Goal: Transaction & Acquisition: Purchase product/service

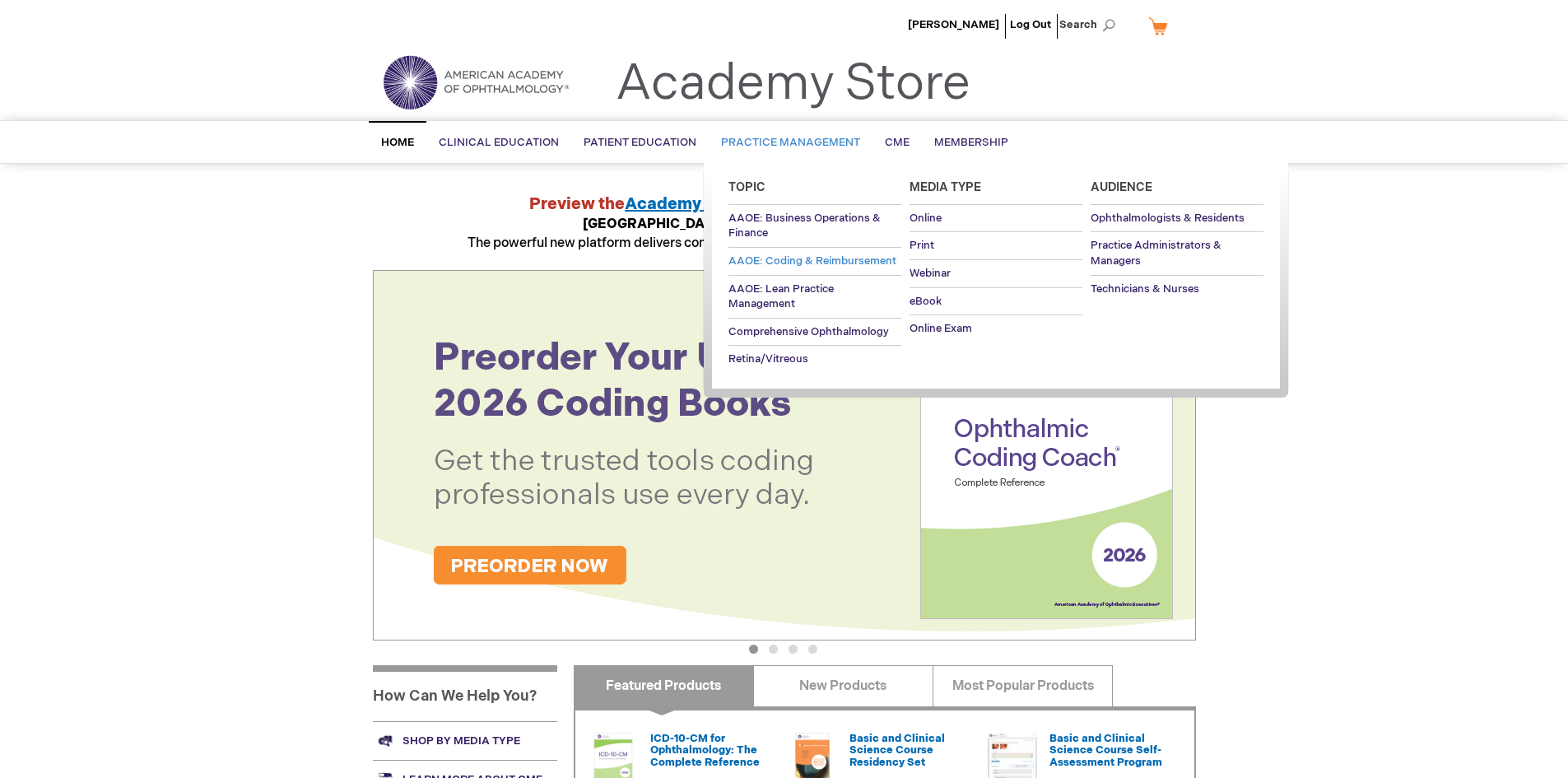
click at [813, 255] on span "AAOE: Coding & Reimbursement" at bounding box center [813, 261] width 168 height 13
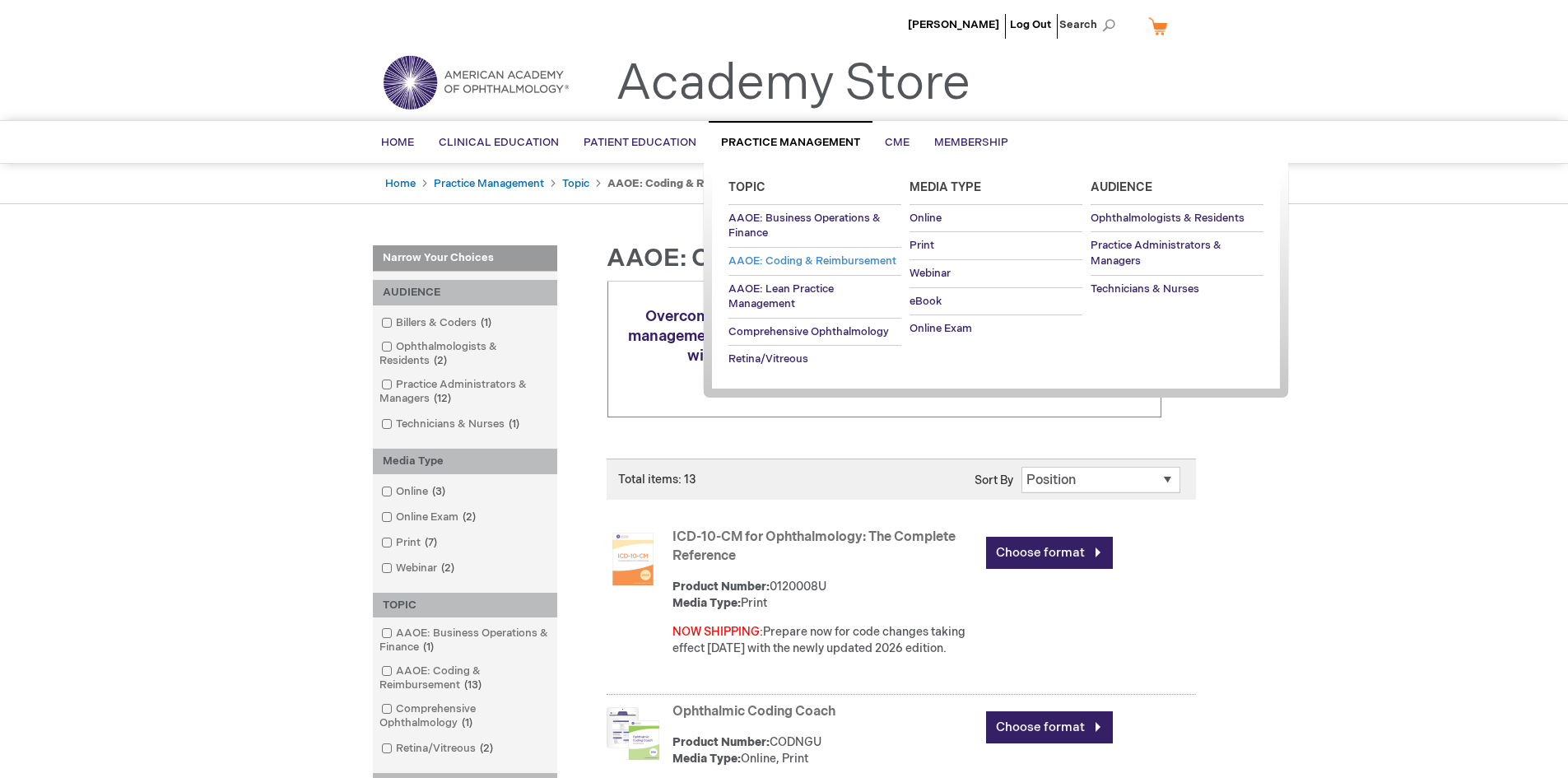
click at [788, 261] on span "AAOE: Coding & Reimbursement" at bounding box center [813, 261] width 168 height 13
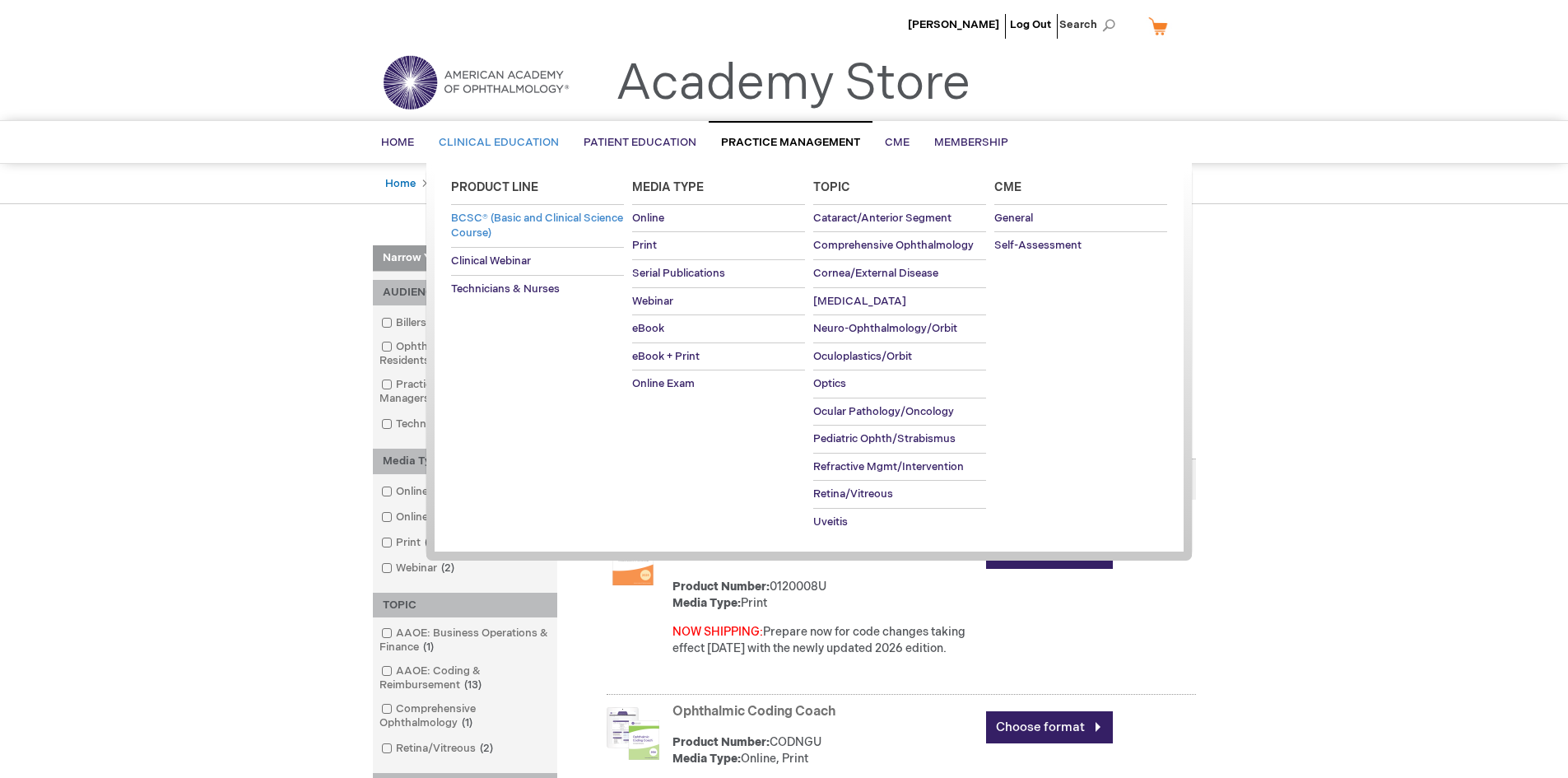
click at [498, 222] on span "BCSC® (Basic and Clinical Science Course)" at bounding box center [537, 225] width 172 height 29
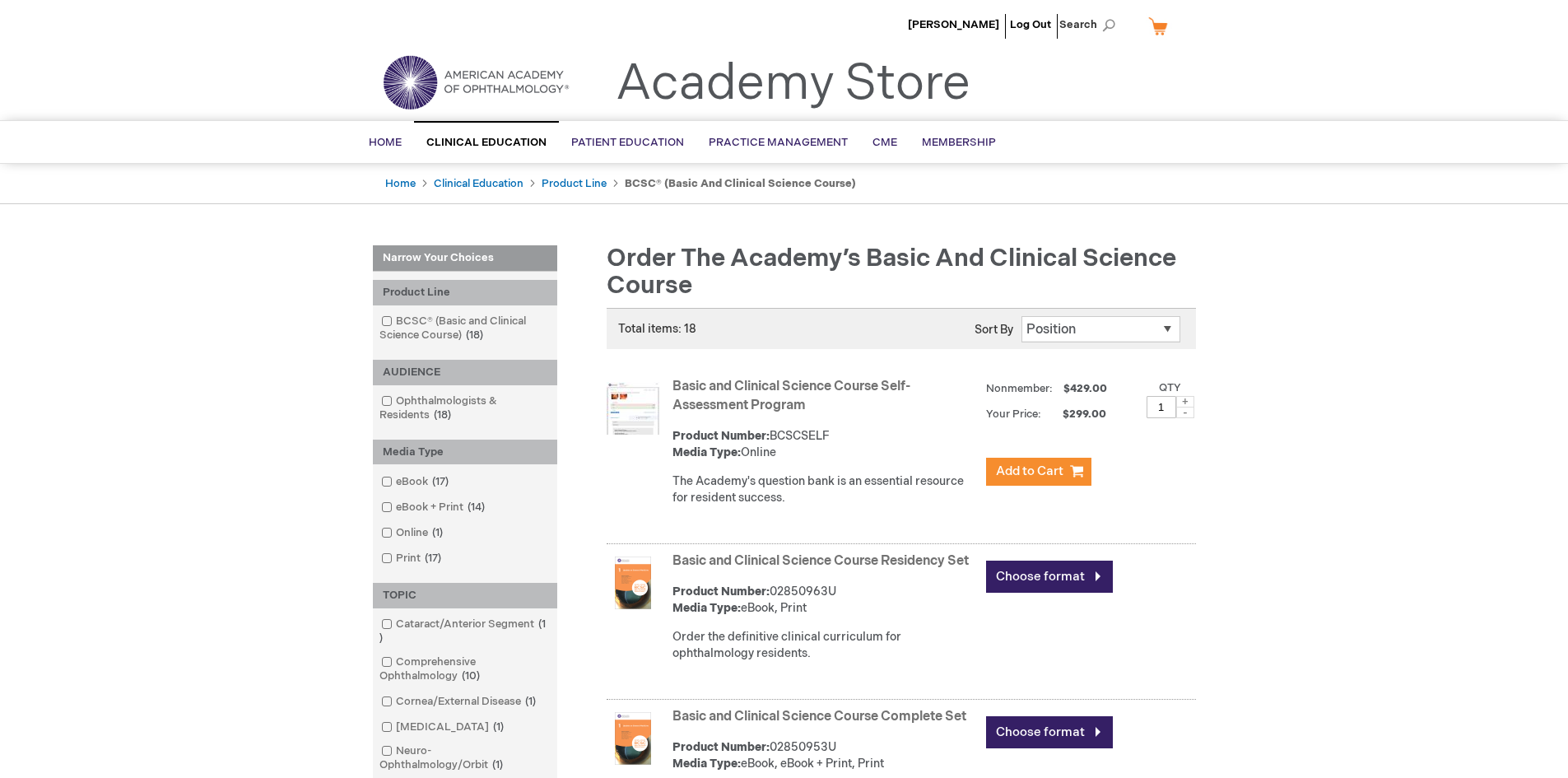
click at [736, 399] on link "Basic and Clinical Science Course Self-Assessment Program" at bounding box center [791, 396] width 237 height 35
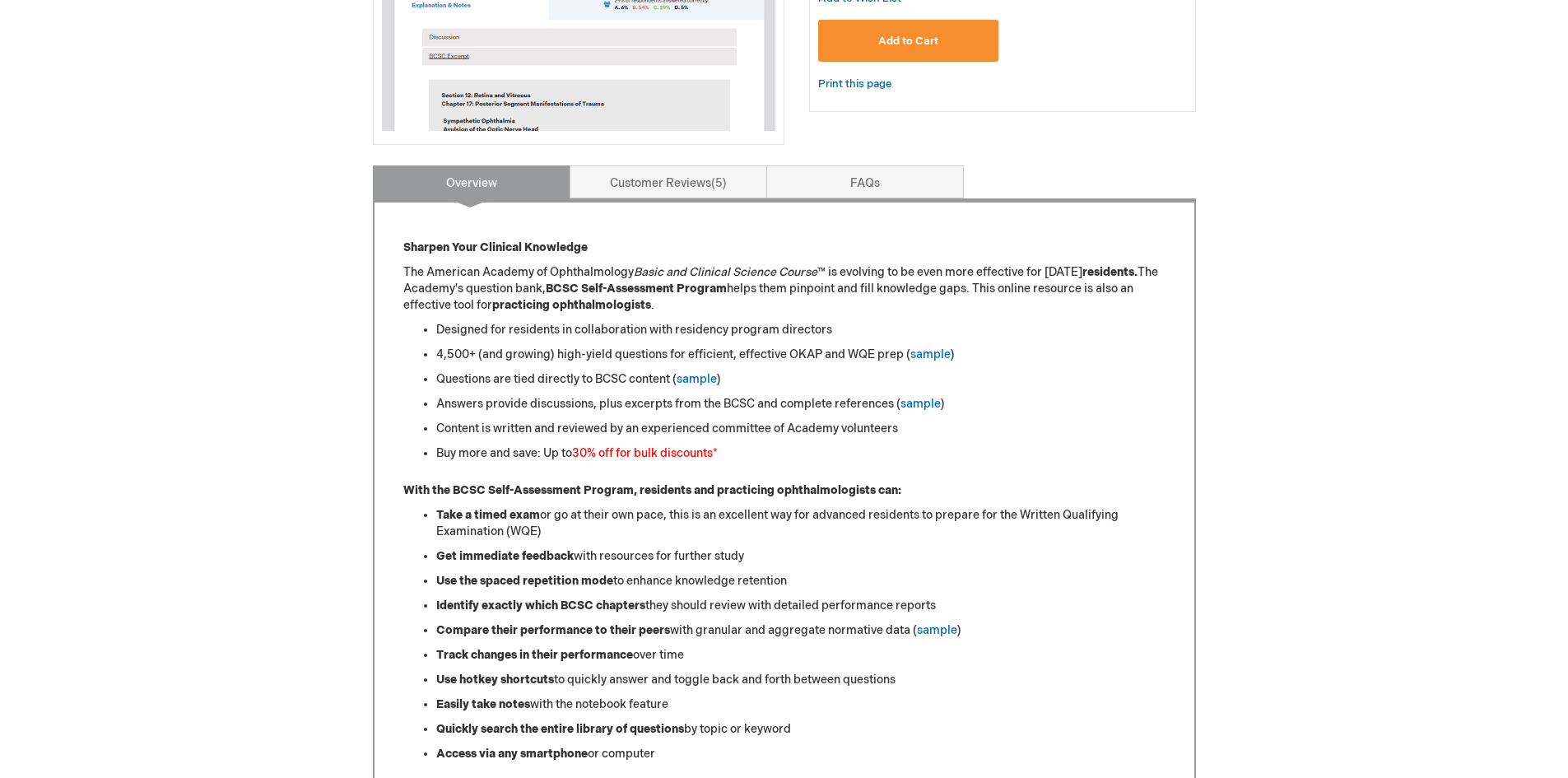
scroll to position [516, 0]
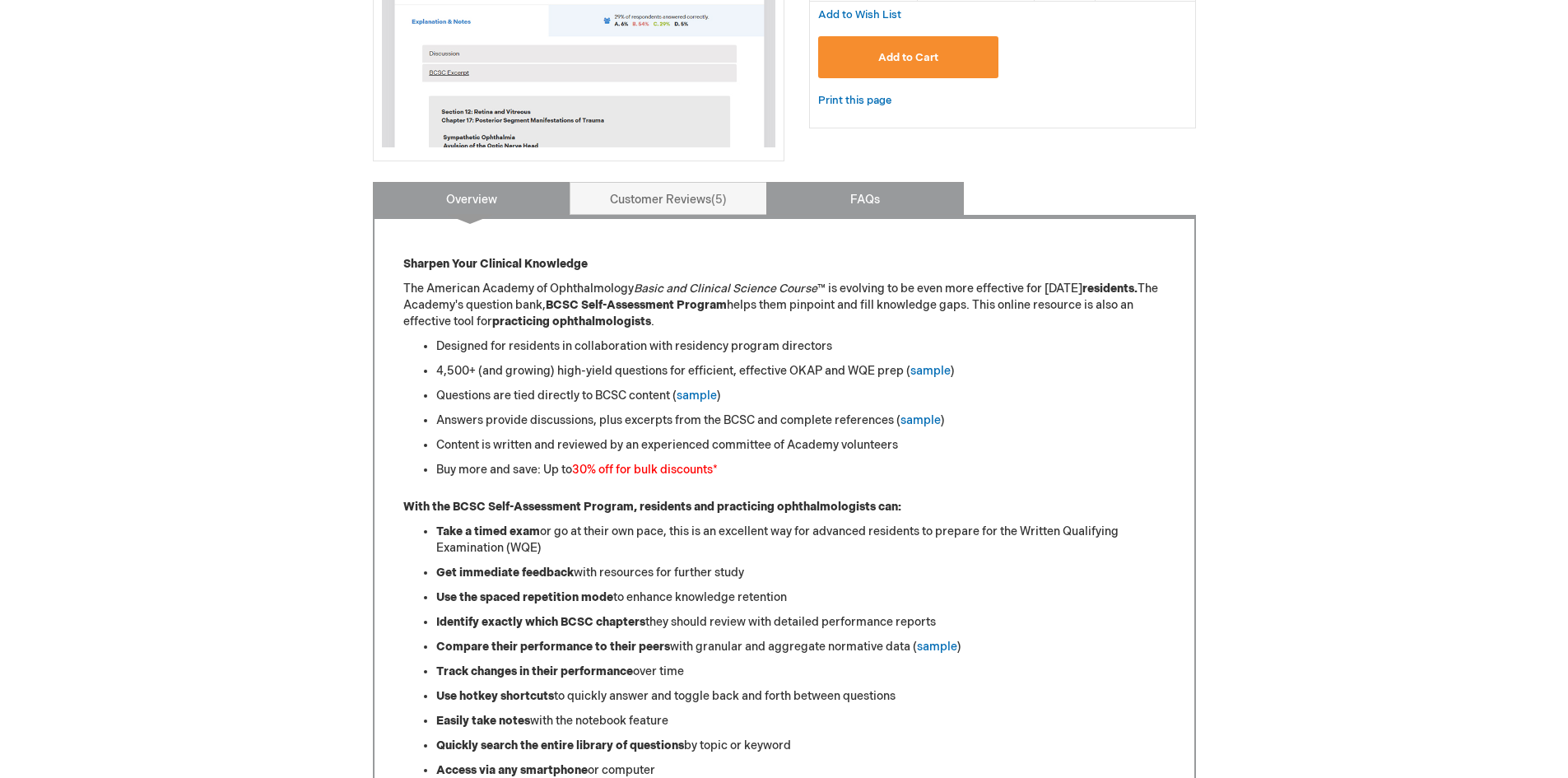
click at [925, 182] on link "FAQs" at bounding box center [864, 198] width 197 height 33
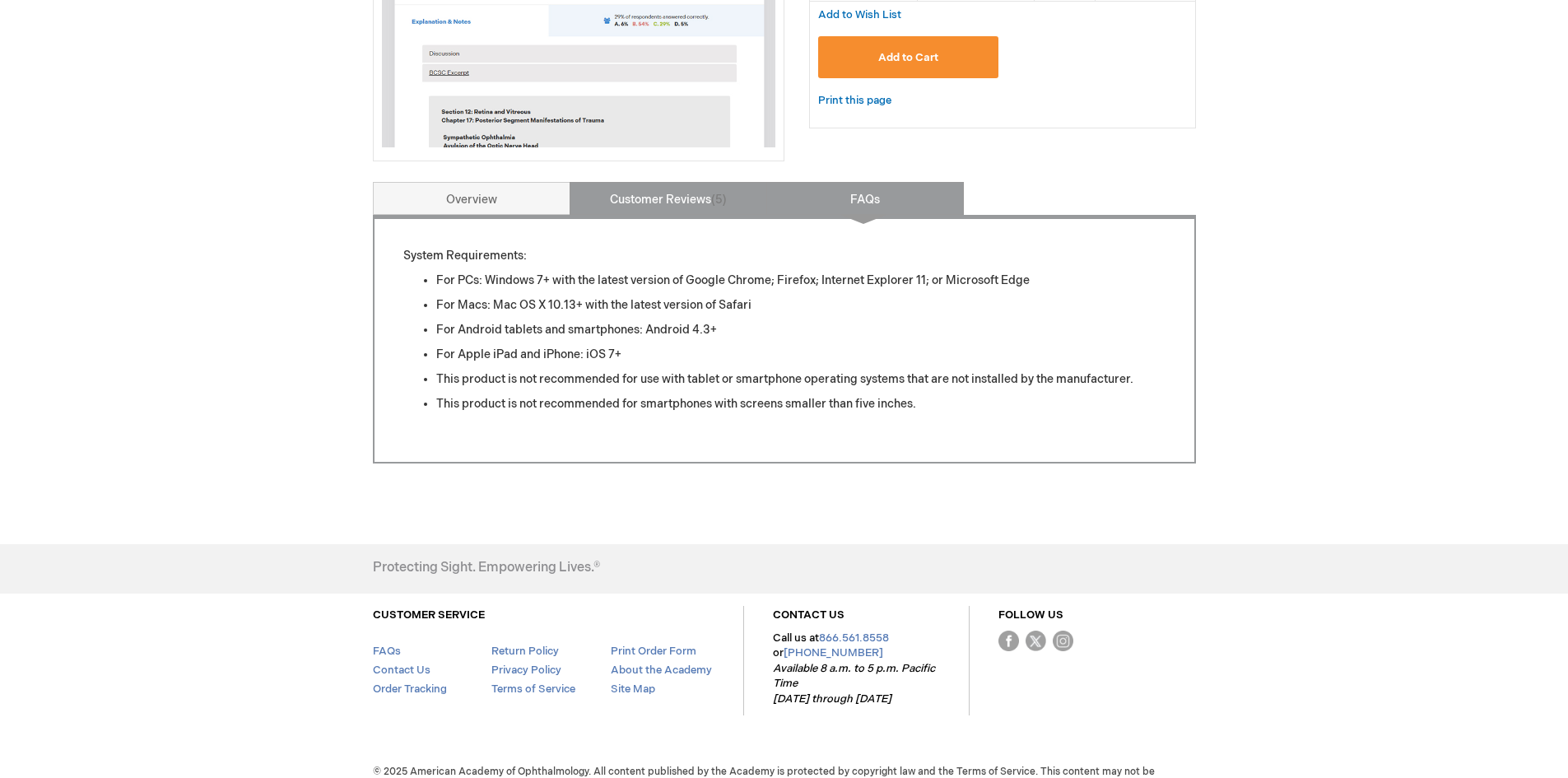
click at [689, 189] on link "Customer Reviews 5" at bounding box center [668, 198] width 197 height 33
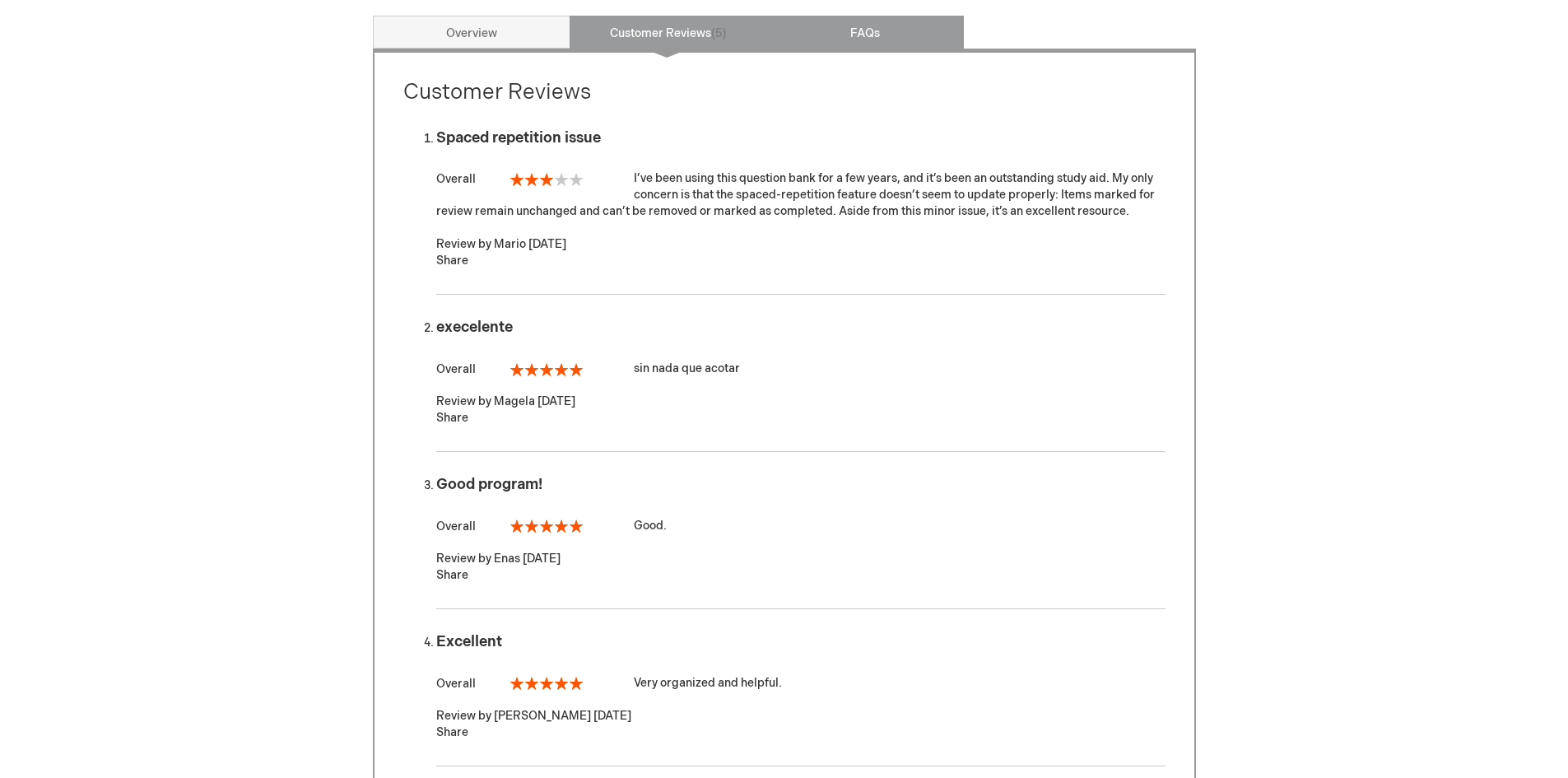
click at [904, 16] on link "FAQs" at bounding box center [864, 32] width 197 height 33
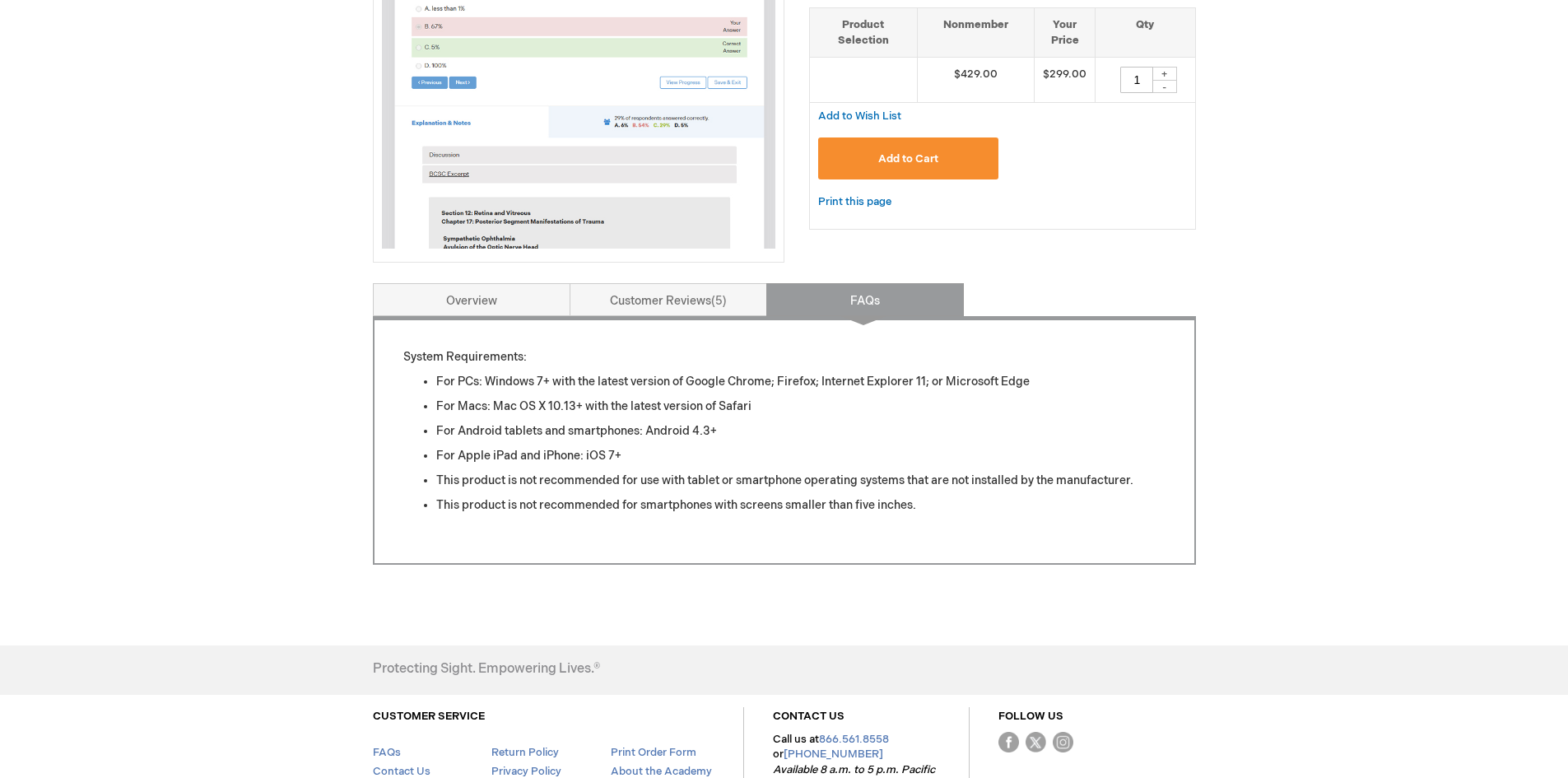
scroll to position [401, 0]
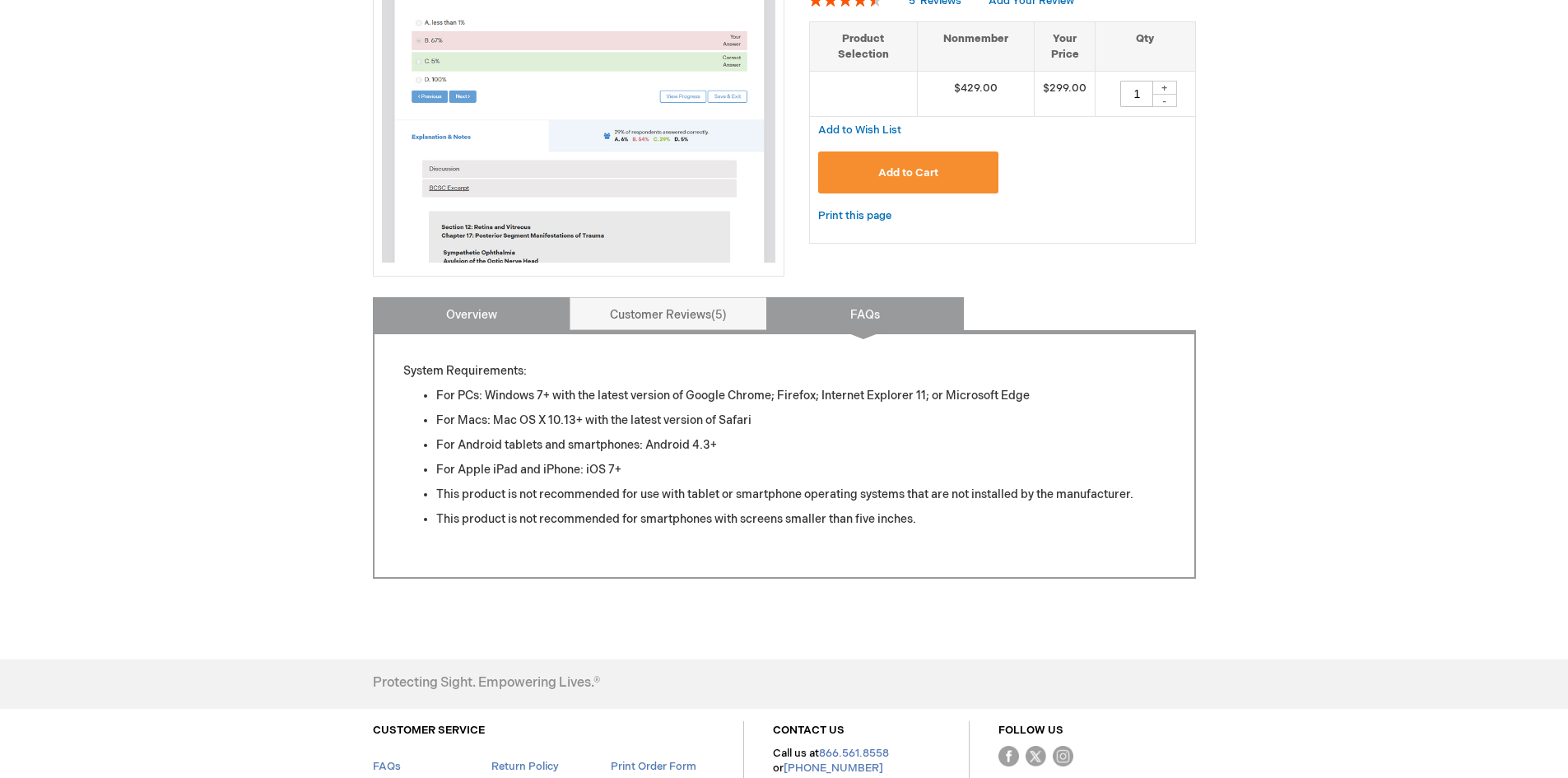
click at [471, 297] on link "Overview" at bounding box center [471, 313] width 197 height 33
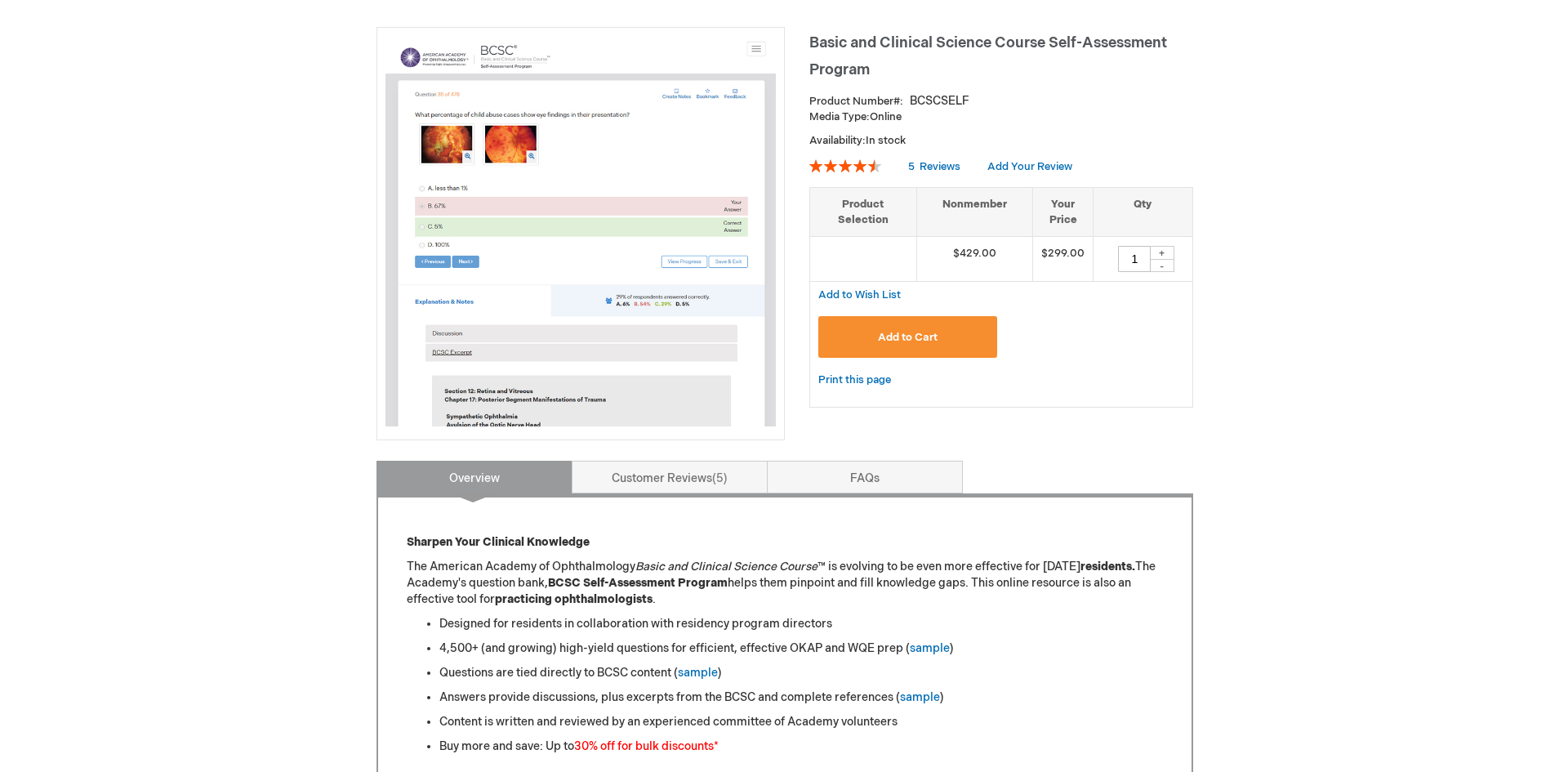
scroll to position [263, 0]
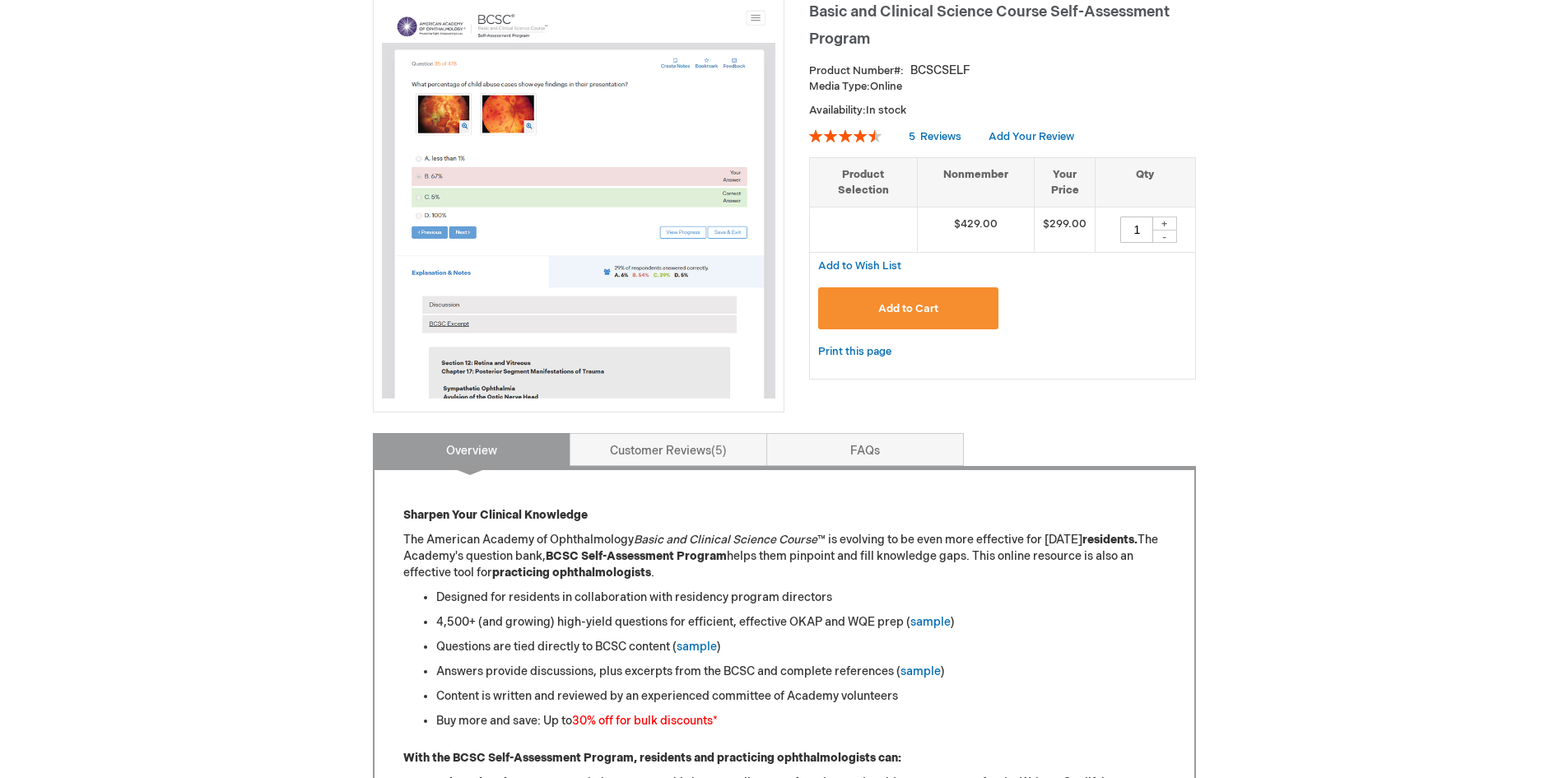
click at [946, 290] on button "Add to Cart" at bounding box center [909, 308] width 181 height 42
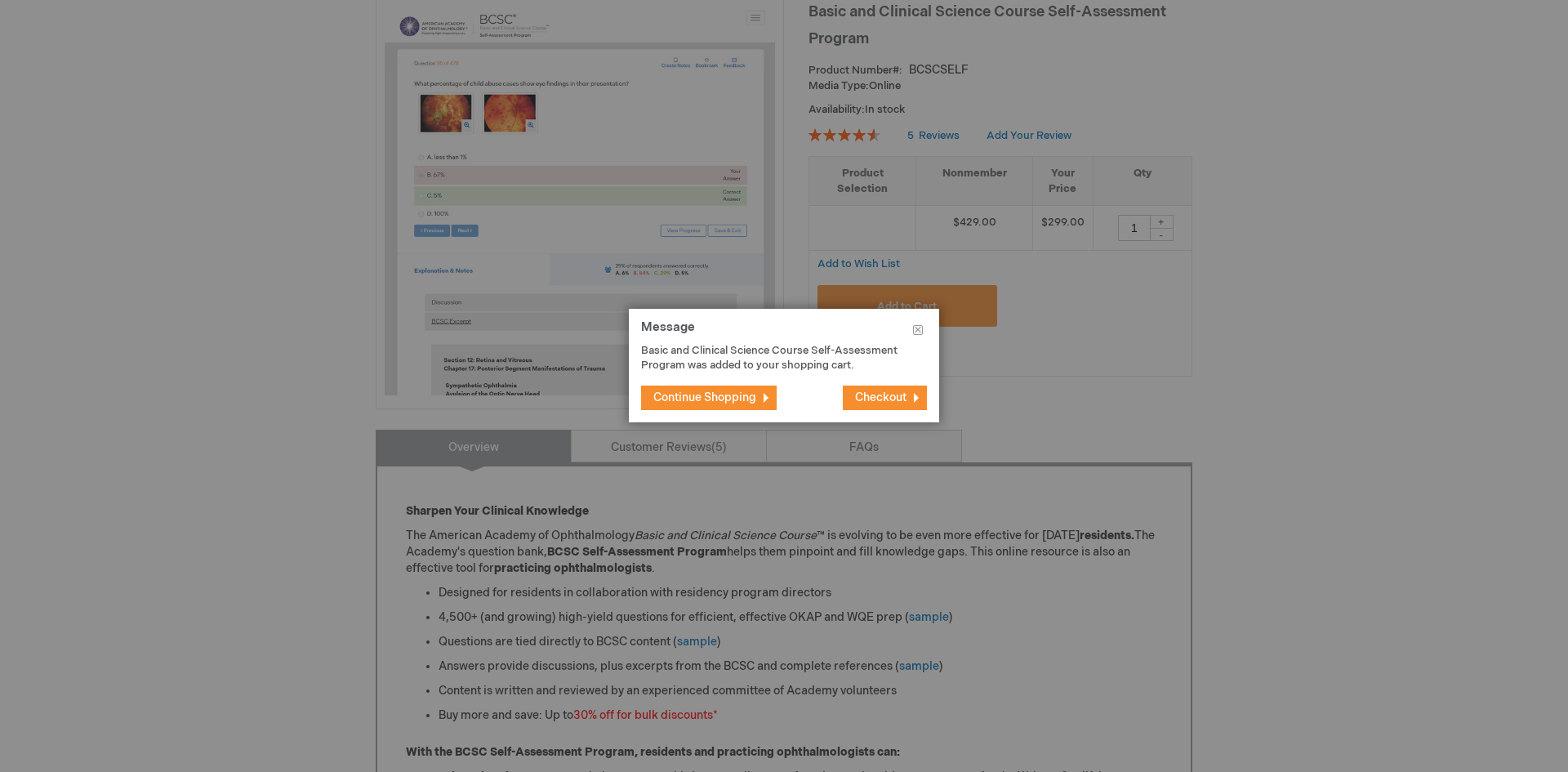
click at [885, 391] on span "Checkout" at bounding box center [880, 397] width 51 height 14
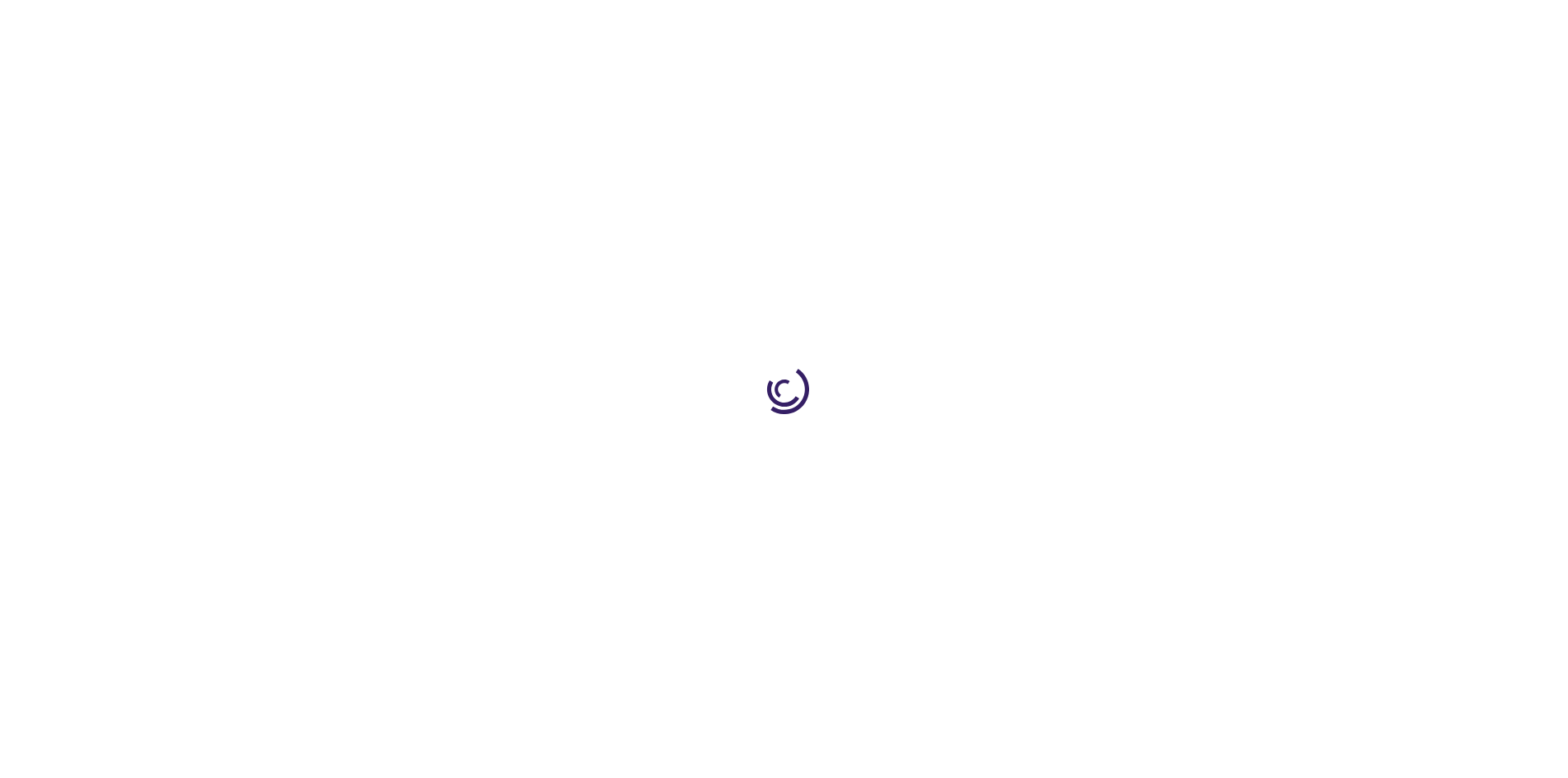
select select "US"
select select "12"
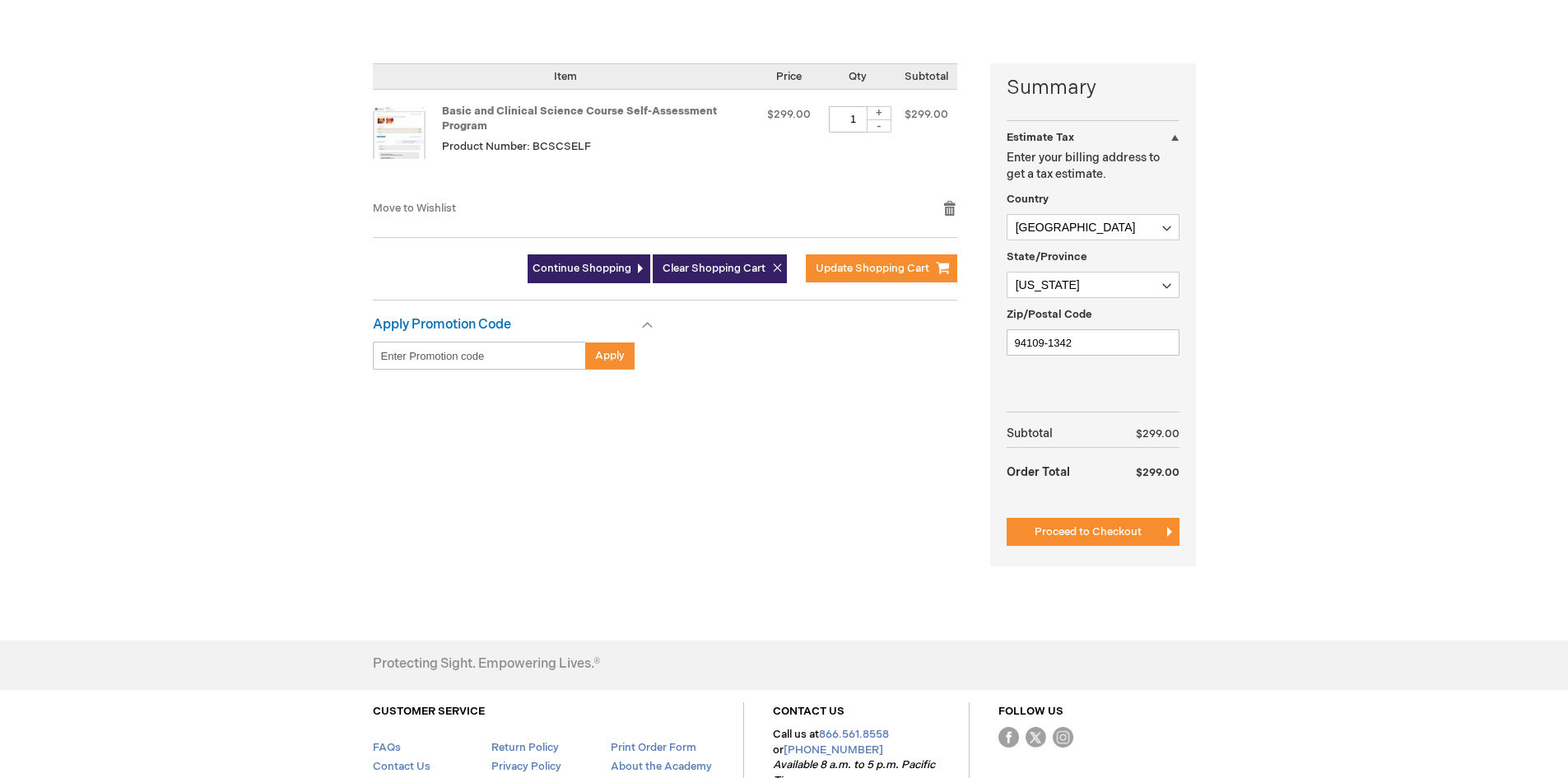
scroll to position [334, 0]
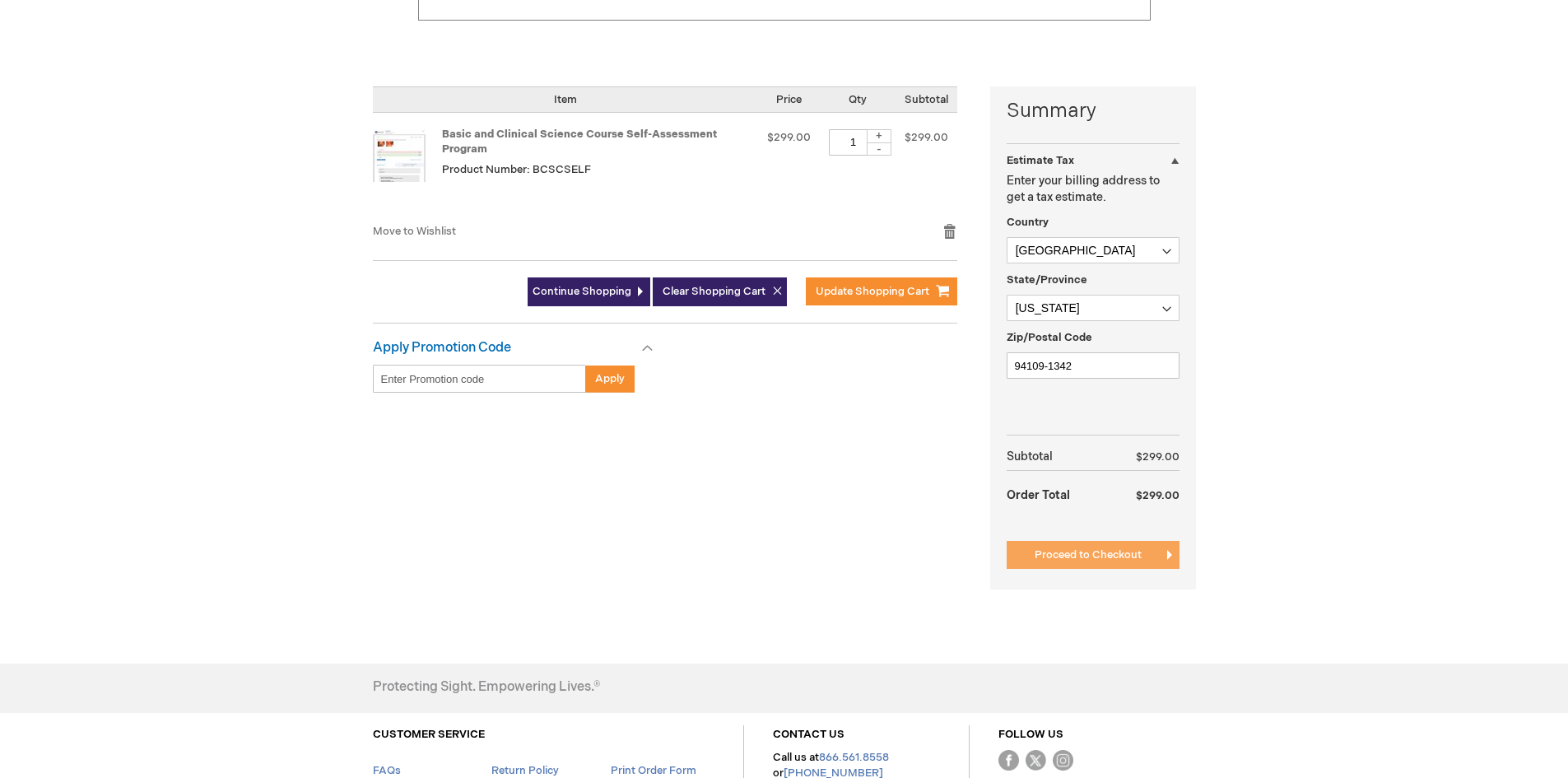
click at [1123, 551] on span "Proceed to Checkout" at bounding box center [1087, 555] width 107 height 13
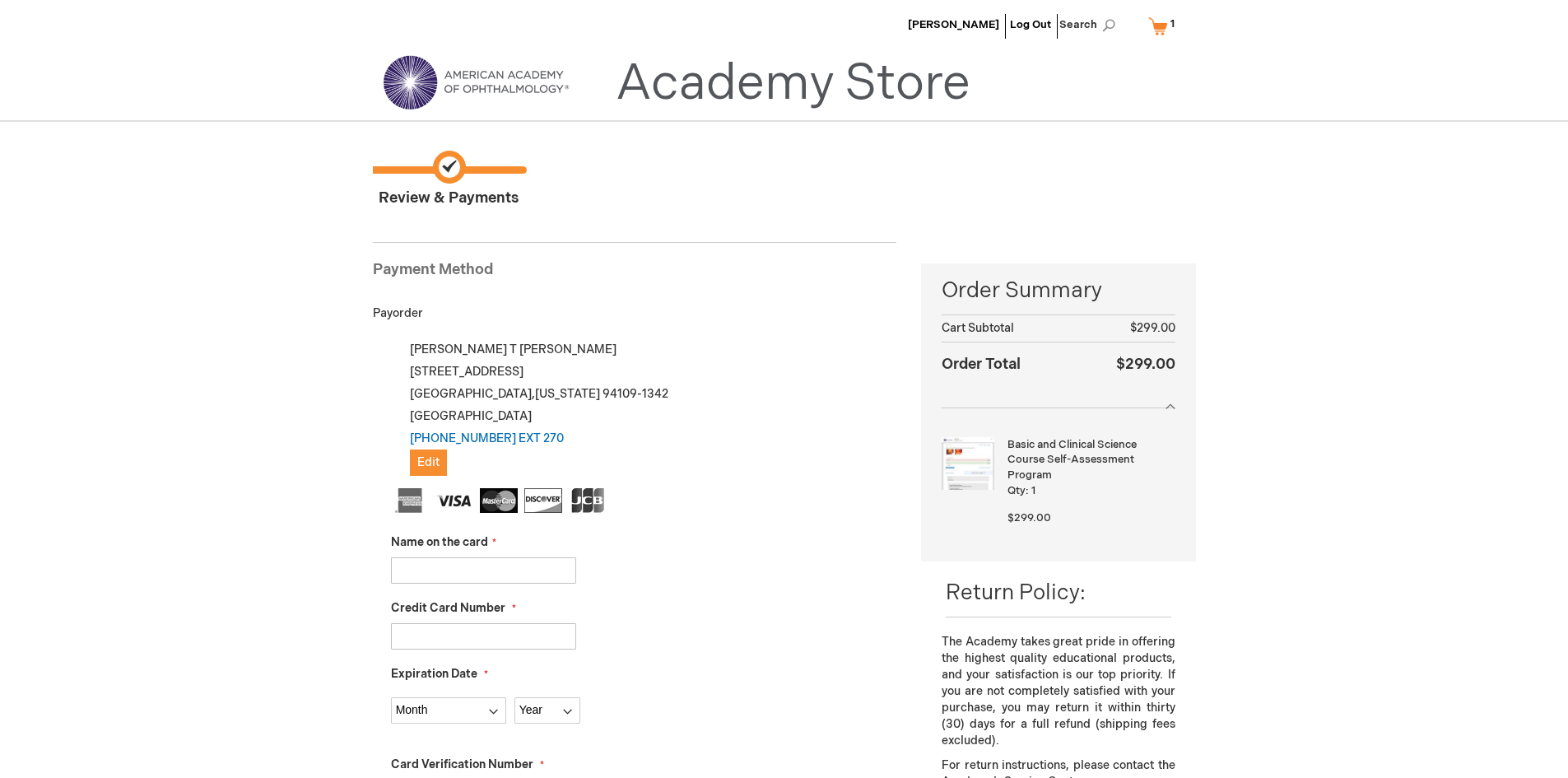
click at [1160, 29] on link "My Cart 1 1 items" at bounding box center [1164, 25] width 40 height 29
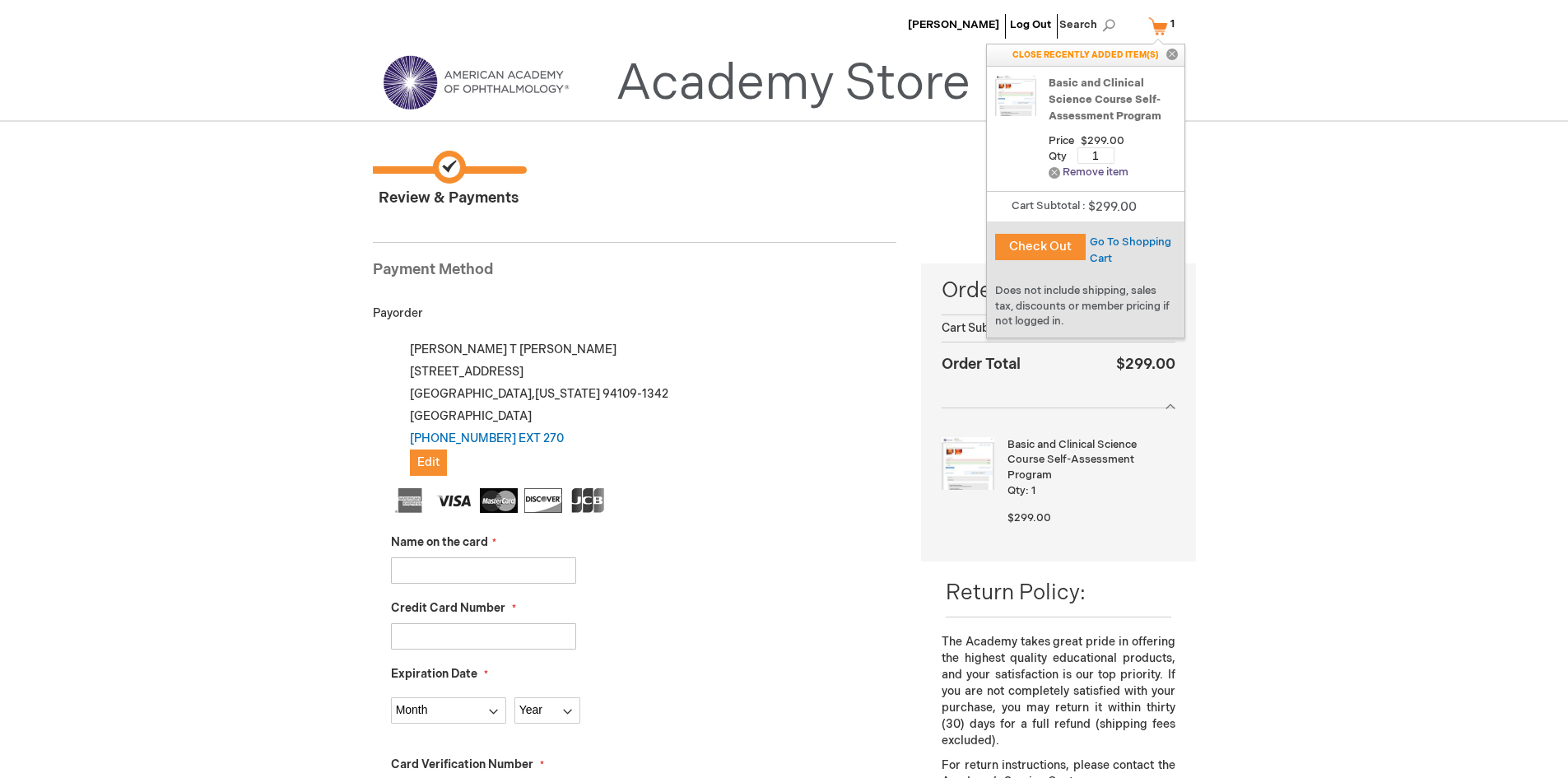
click at [1101, 171] on link "Remove Remove item" at bounding box center [1087, 172] width 79 height 12
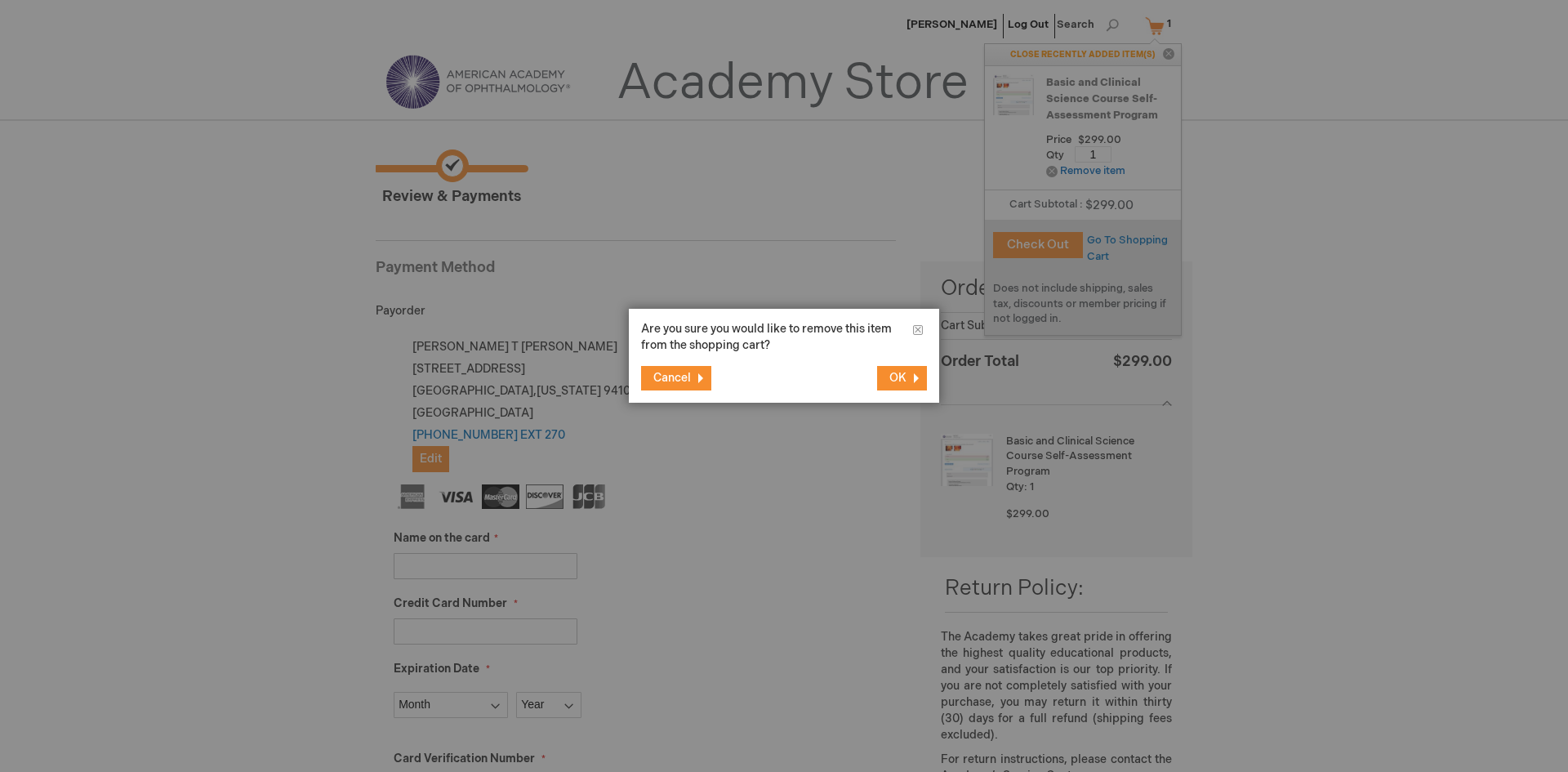
click at [904, 379] on span "OK" at bounding box center [897, 378] width 17 height 14
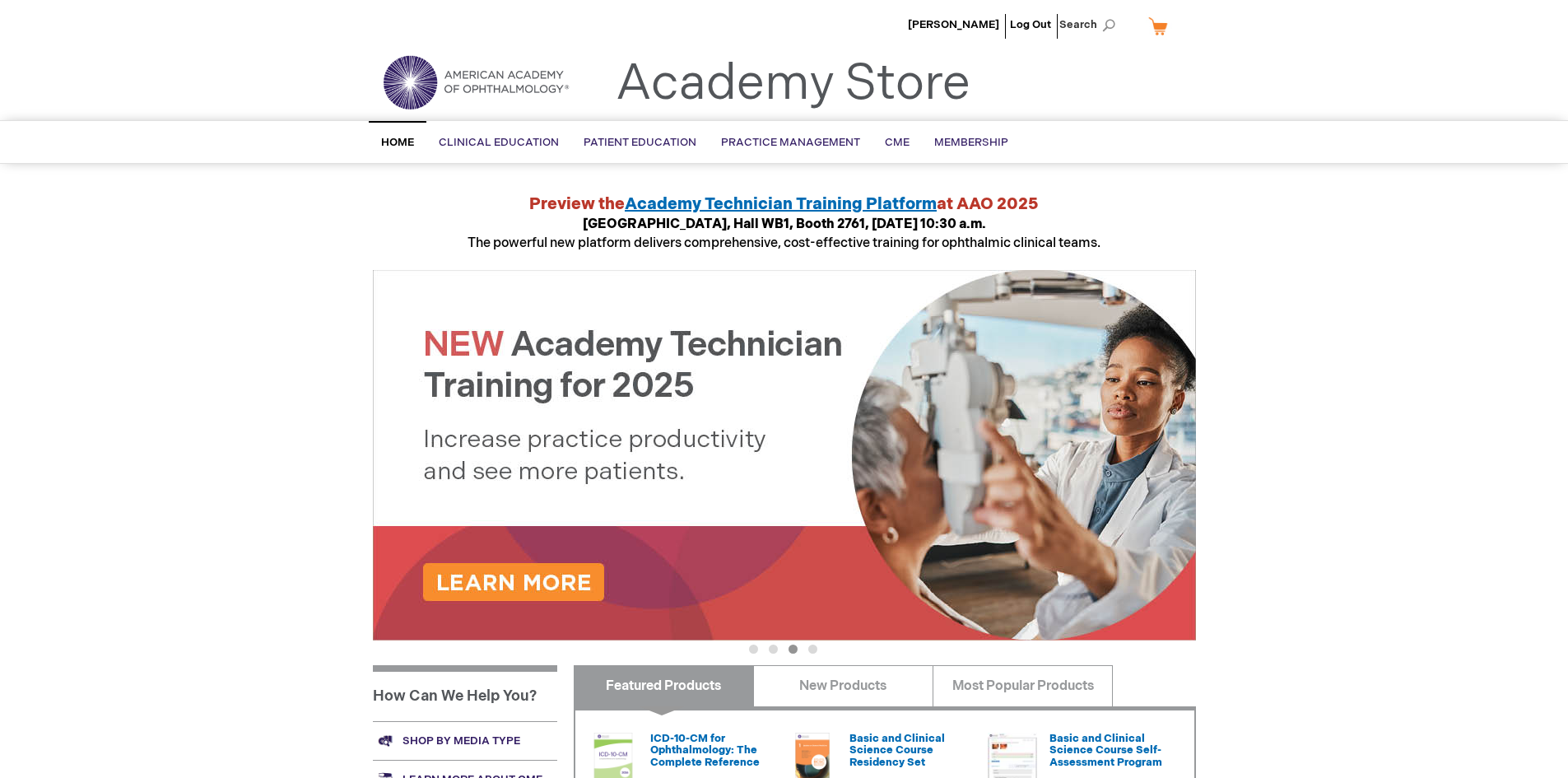
click at [1158, 24] on link "My Cart" at bounding box center [1164, 25] width 39 height 29
click at [1356, 329] on div "Jose Quinonez Log Out Search My Cart CLOSE RECENTLY ADDED ITEM(S) Close There a…" at bounding box center [784, 618] width 1568 height 1237
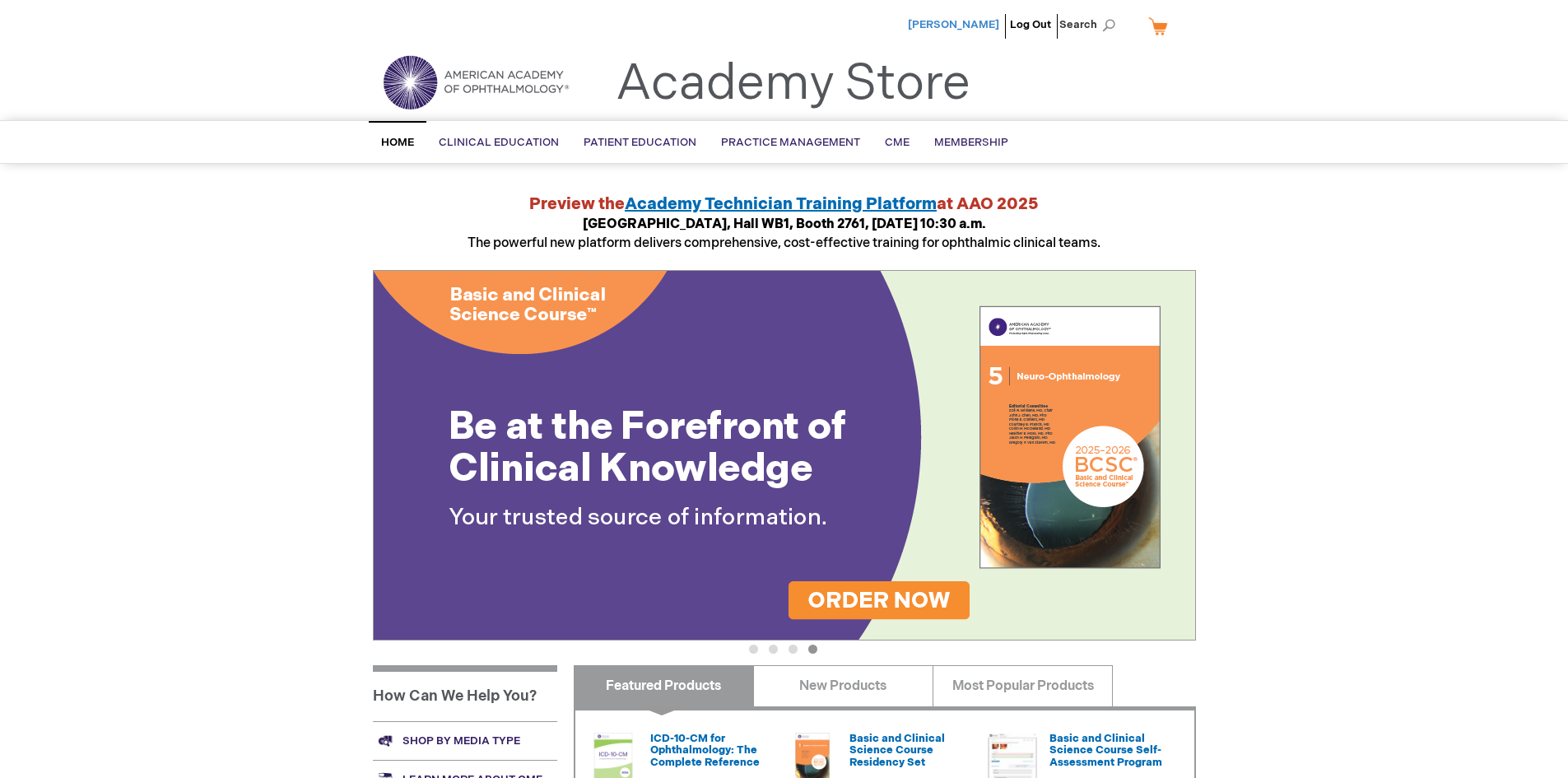
click at [961, 25] on span "[PERSON_NAME]" at bounding box center [954, 24] width 92 height 13
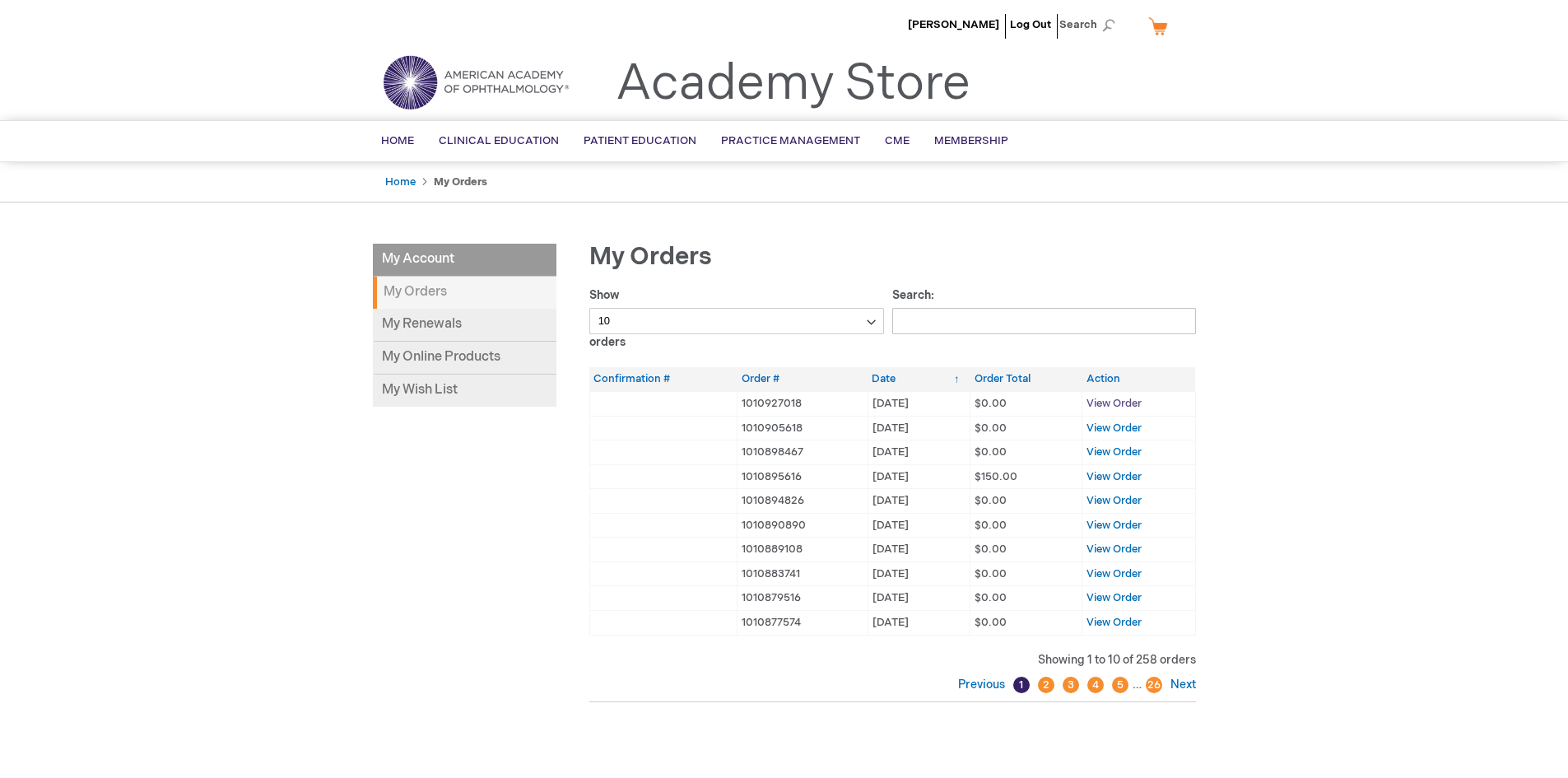
click at [1109, 396] on span "View Order" at bounding box center [1114, 403] width 55 height 13
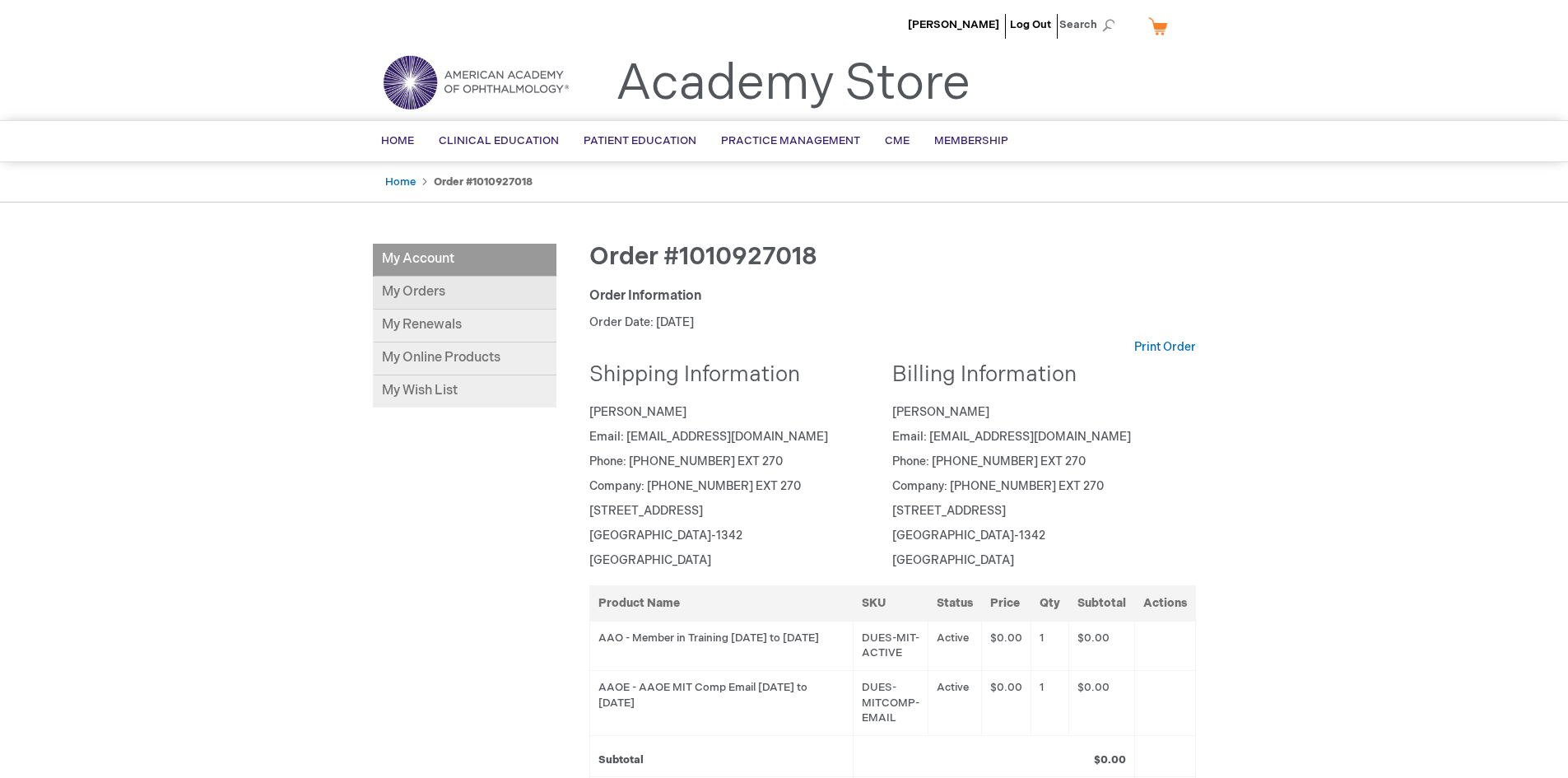
click at [432, 292] on link "My Orders" at bounding box center [465, 293] width 183 height 33
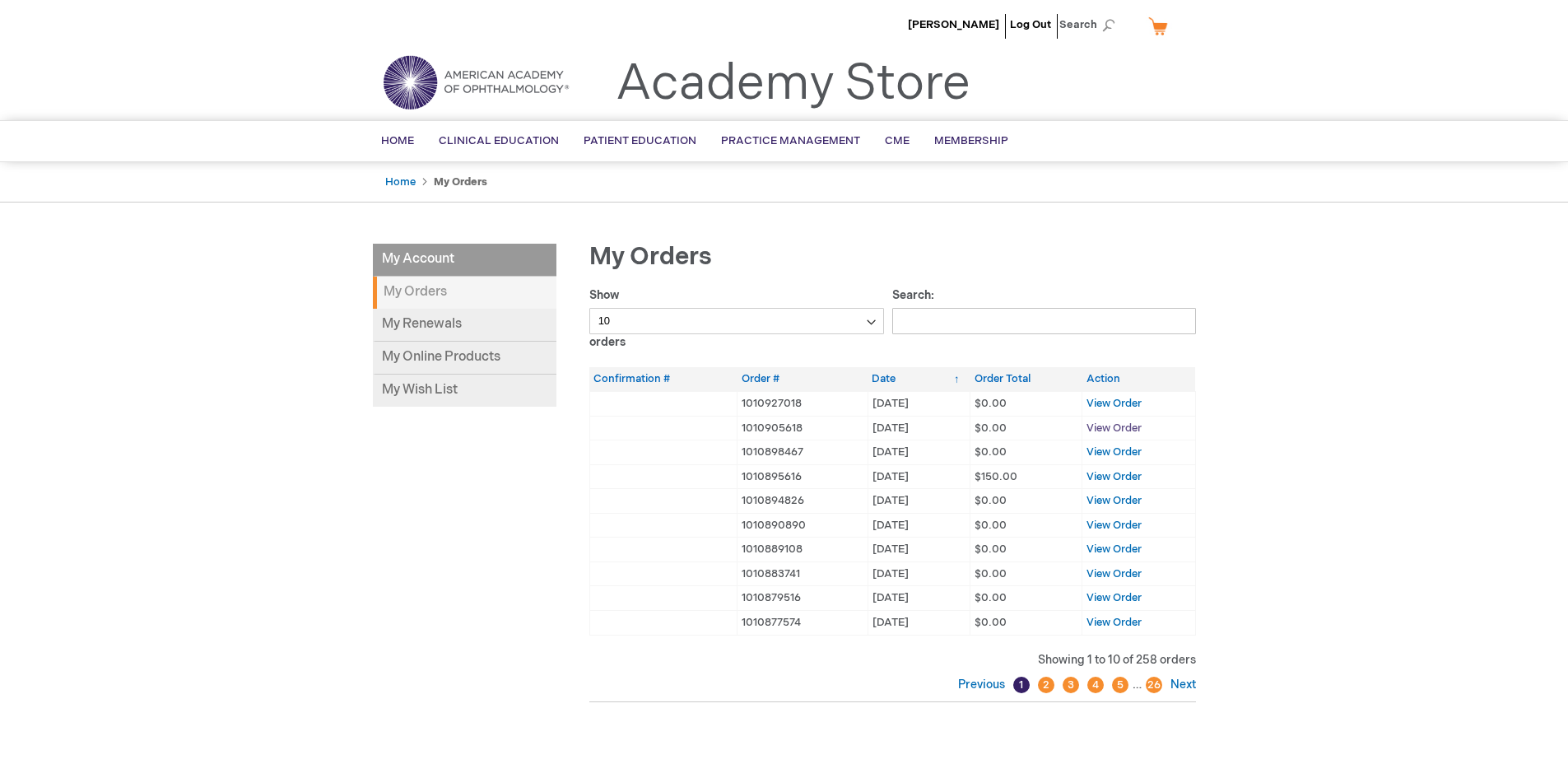
click at [1129, 425] on span "View Order" at bounding box center [1114, 428] width 55 height 13
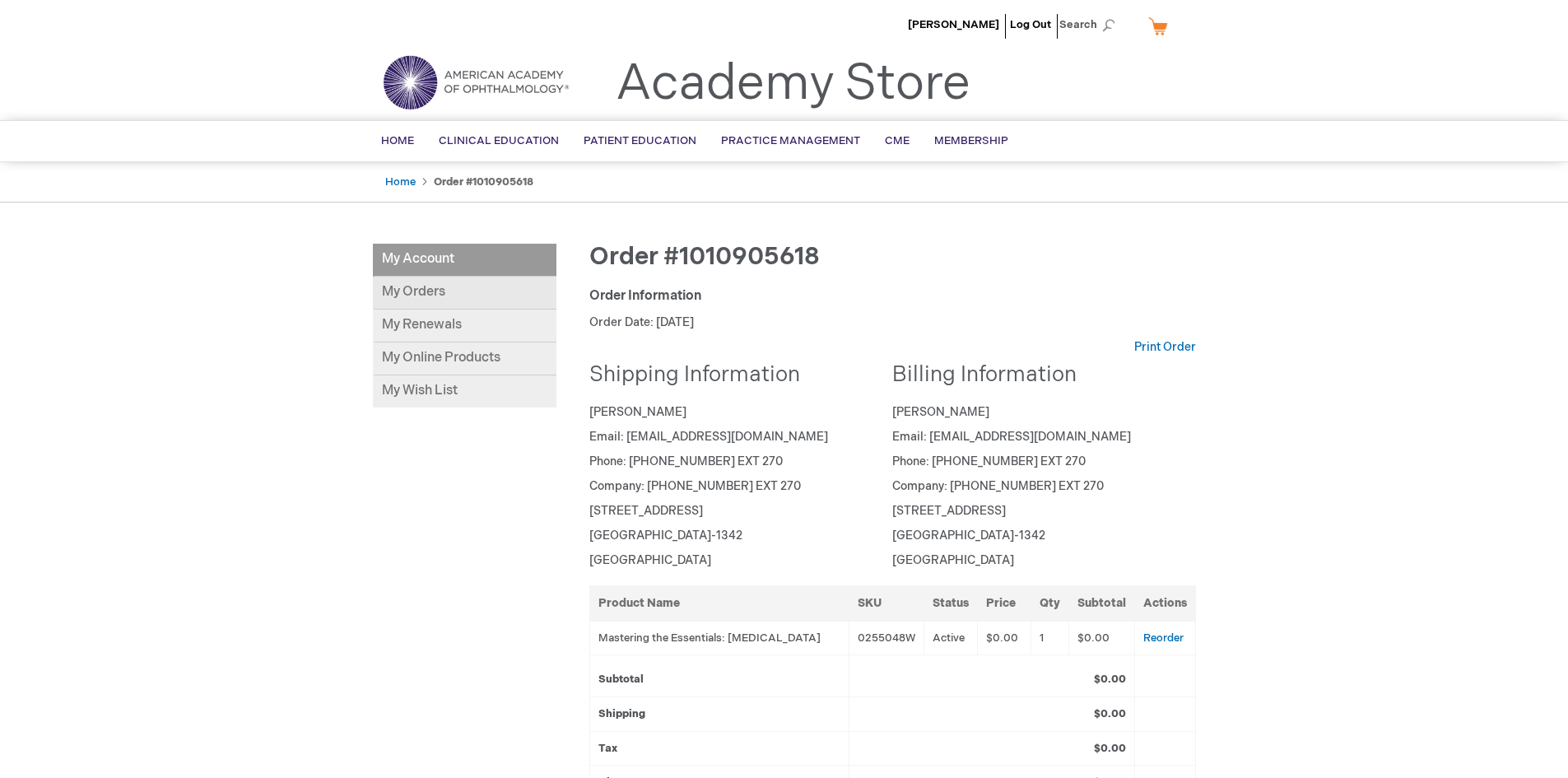
click at [442, 292] on link "My Orders" at bounding box center [465, 293] width 183 height 33
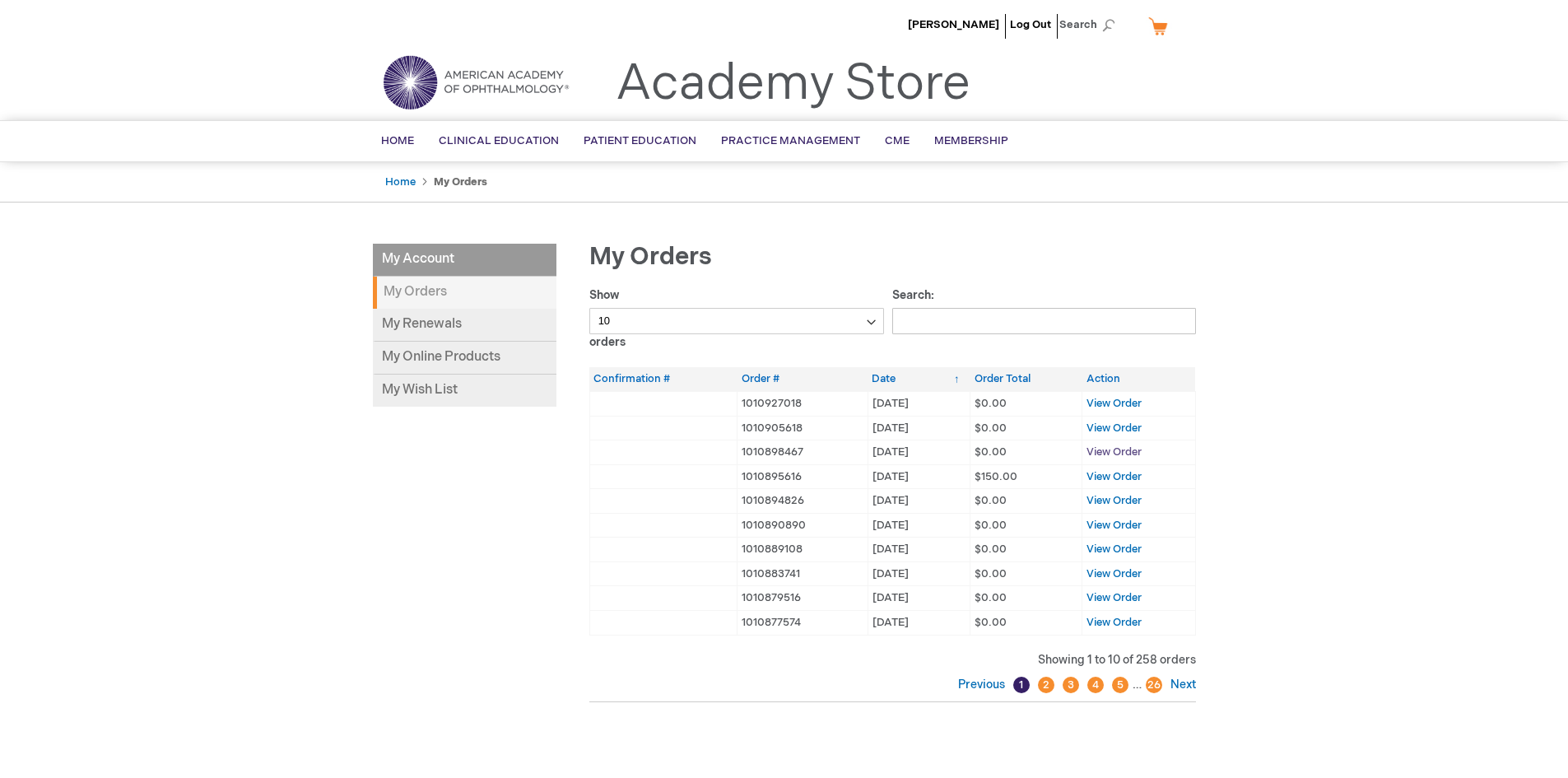
click at [1125, 450] on span "View Order" at bounding box center [1114, 452] width 55 height 13
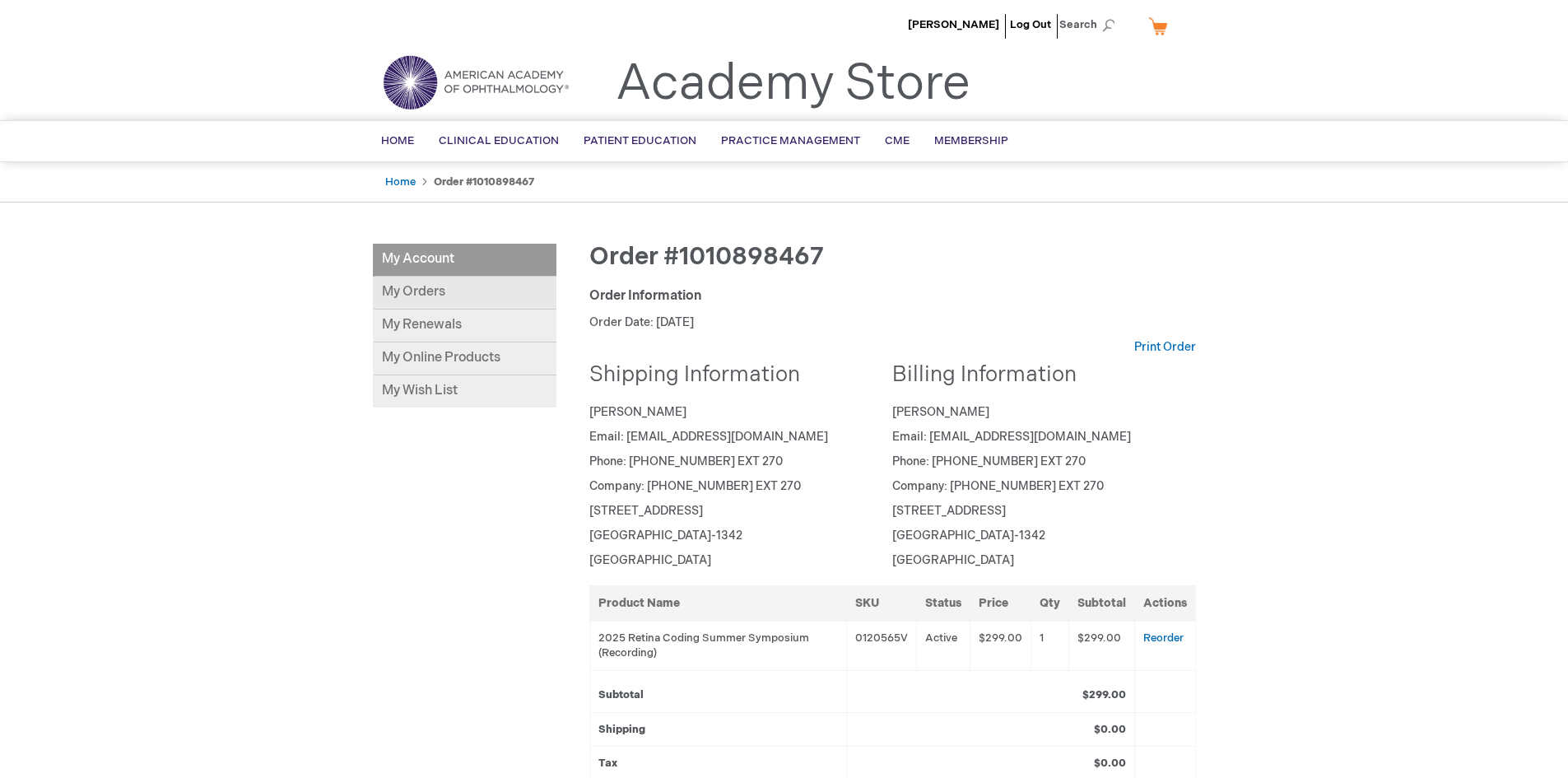
click at [469, 288] on link "My Orders" at bounding box center [465, 293] width 183 height 33
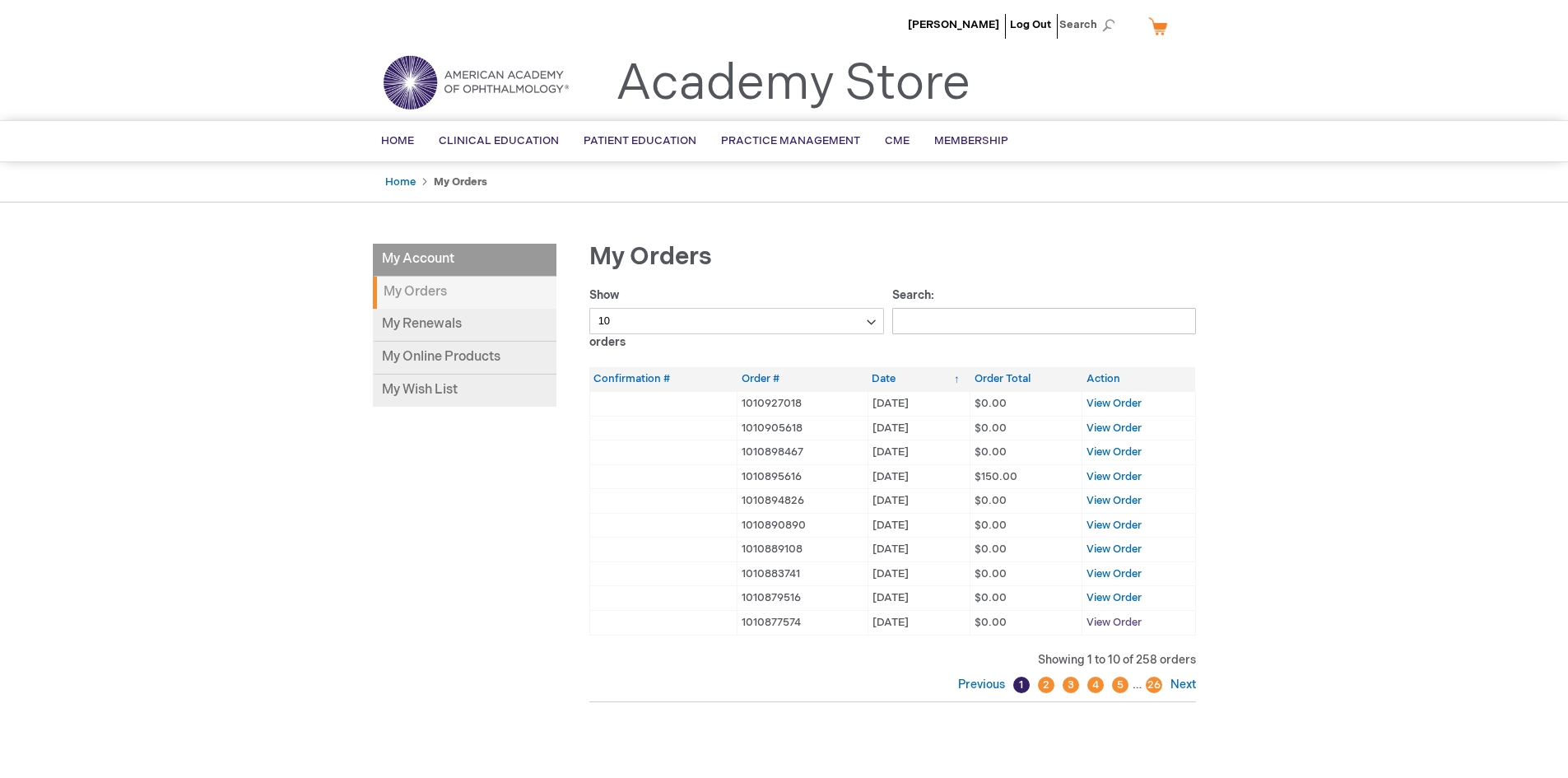
click at [1112, 621] on span "View Order" at bounding box center [1114, 622] width 55 height 13
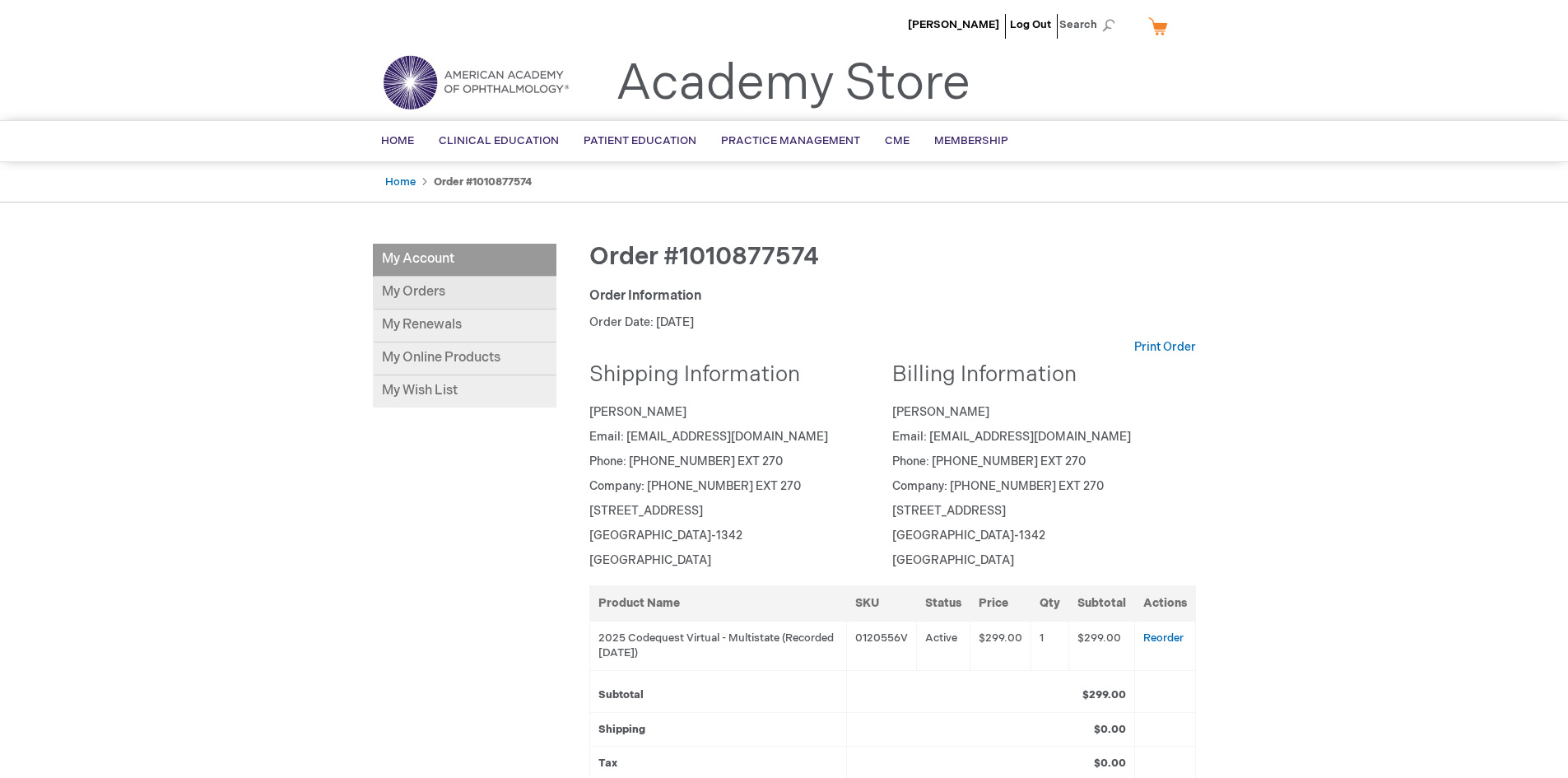
click at [453, 287] on link "My Orders" at bounding box center [465, 293] width 183 height 33
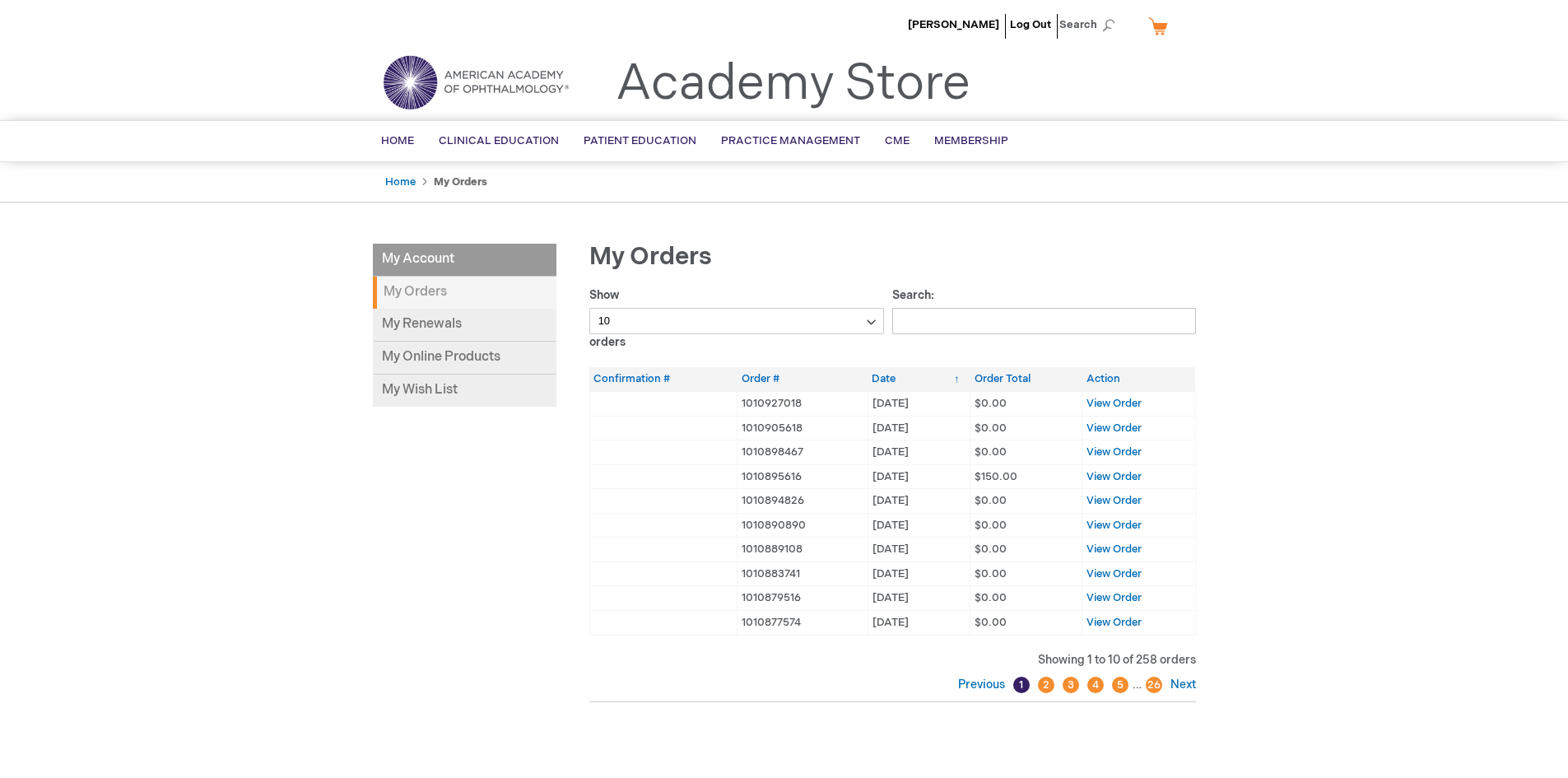
click at [1123, 589] on td "View Order" at bounding box center [1138, 598] width 113 height 24
click at [1115, 597] on span "View Order" at bounding box center [1114, 598] width 55 height 13
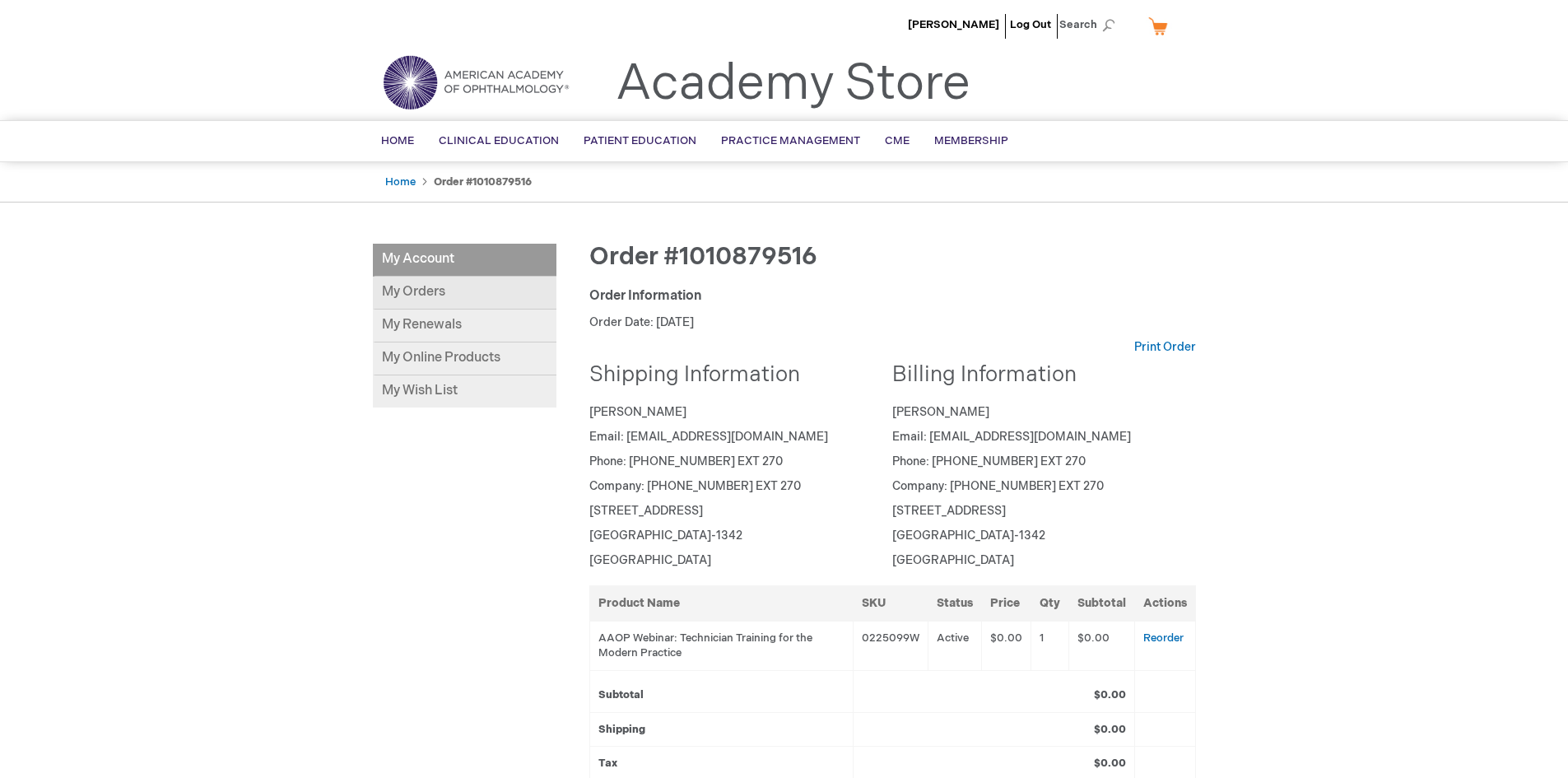
click at [431, 290] on link "My Orders" at bounding box center [465, 293] width 183 height 33
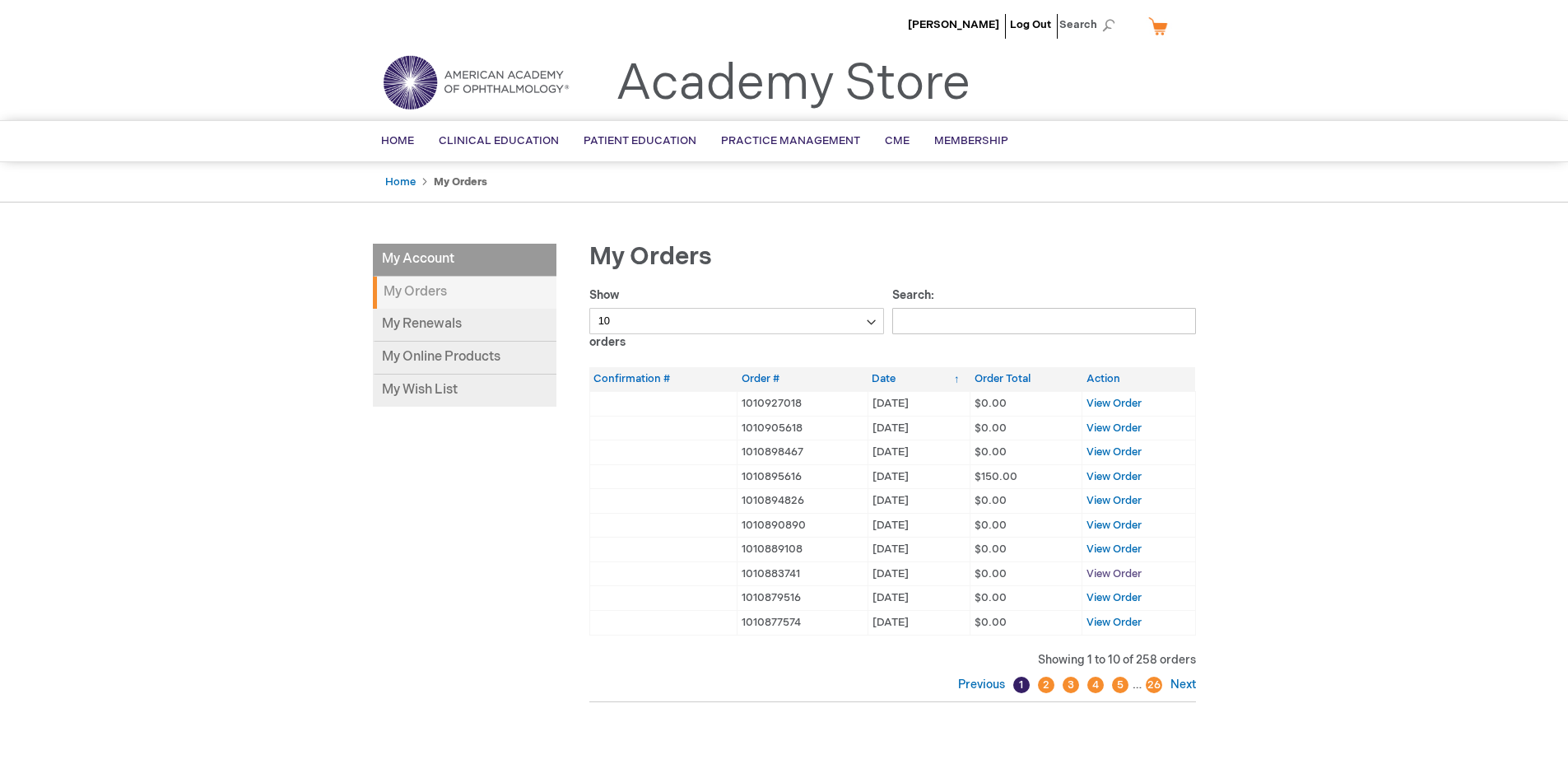
click at [1124, 569] on span "View Order" at bounding box center [1114, 573] width 55 height 13
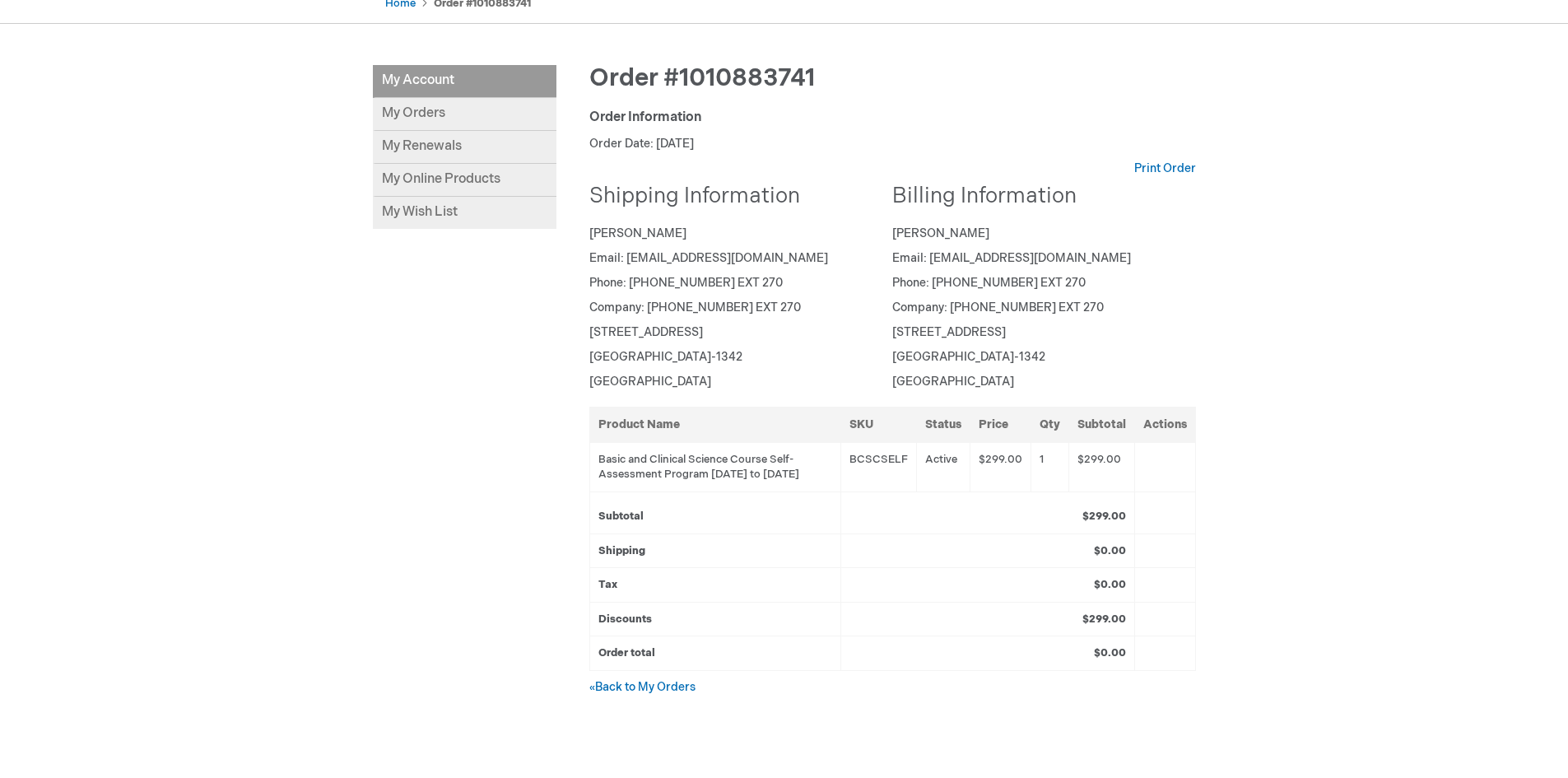
scroll to position [181, 0]
